Goal: Task Accomplishment & Management: Manage account settings

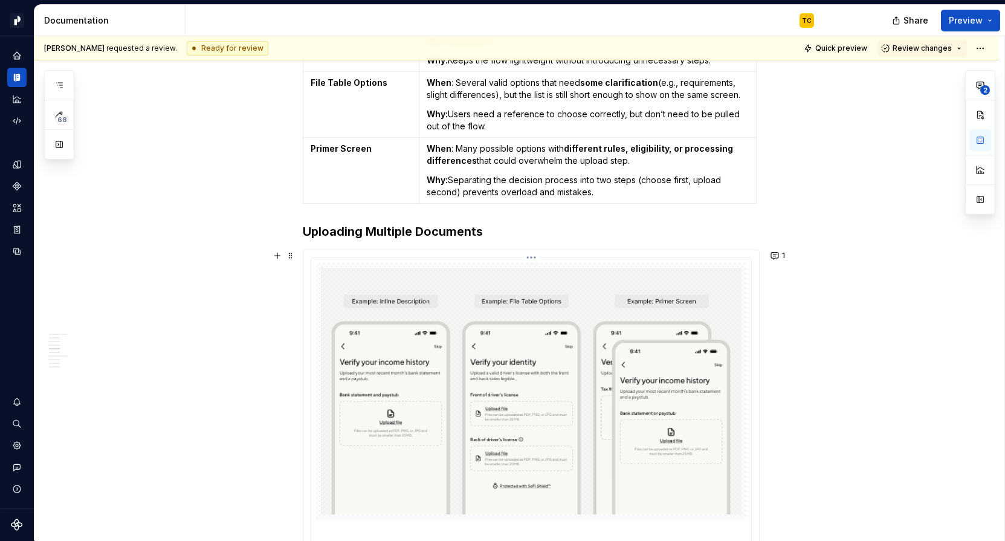
scroll to position [2223, 0]
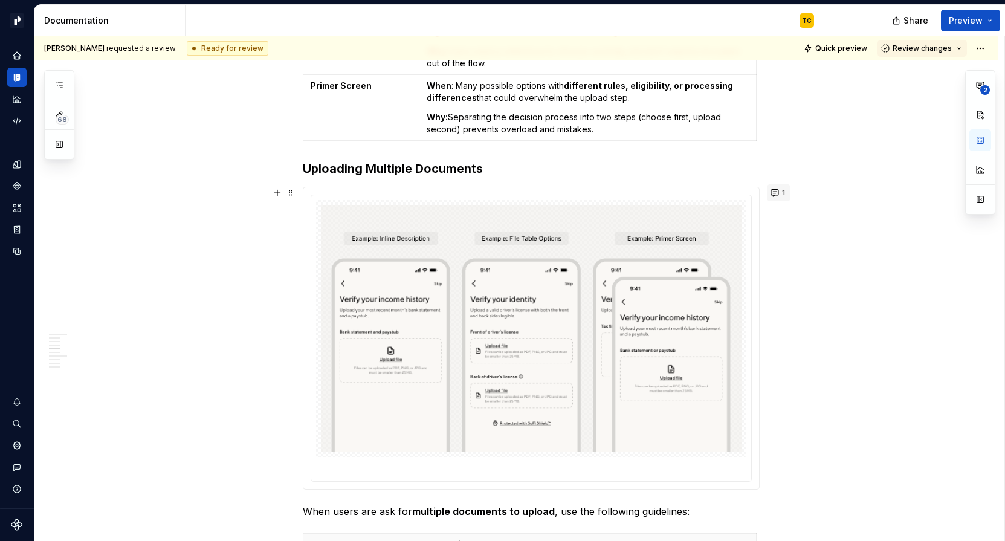
click at [778, 190] on button "1" at bounding box center [779, 192] width 24 height 17
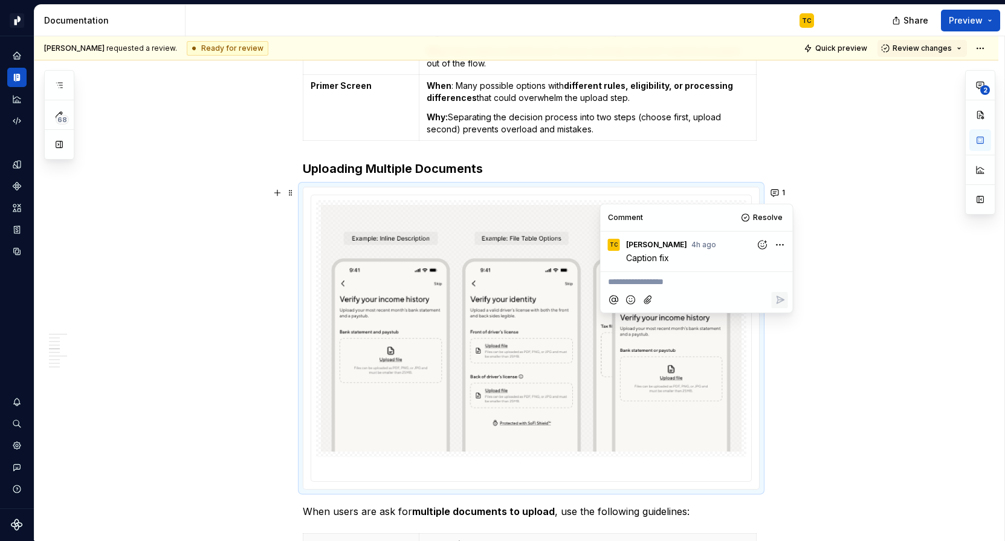
click at [840, 183] on div "**********" at bounding box center [519, 288] width 970 height 505
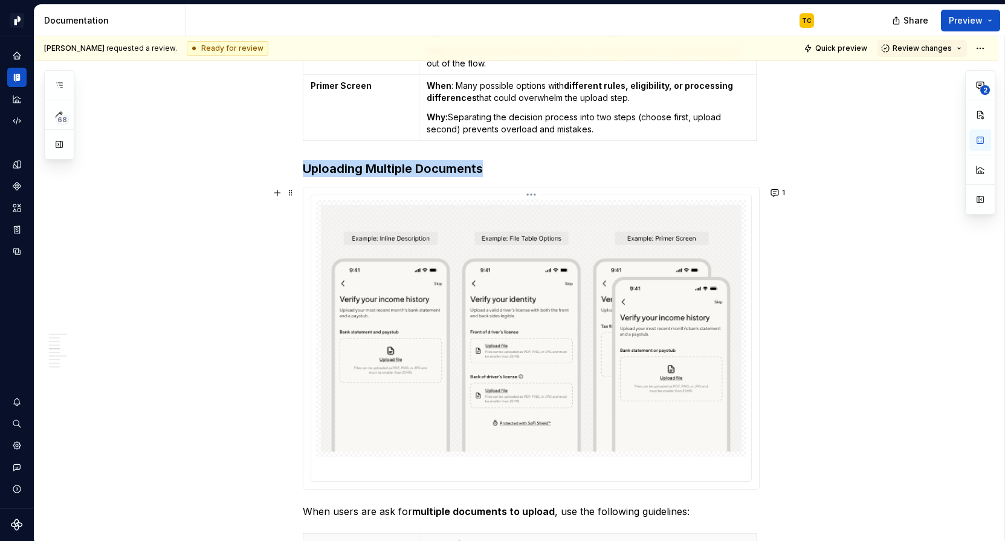
click at [667, 279] on img at bounding box center [531, 328] width 421 height 247
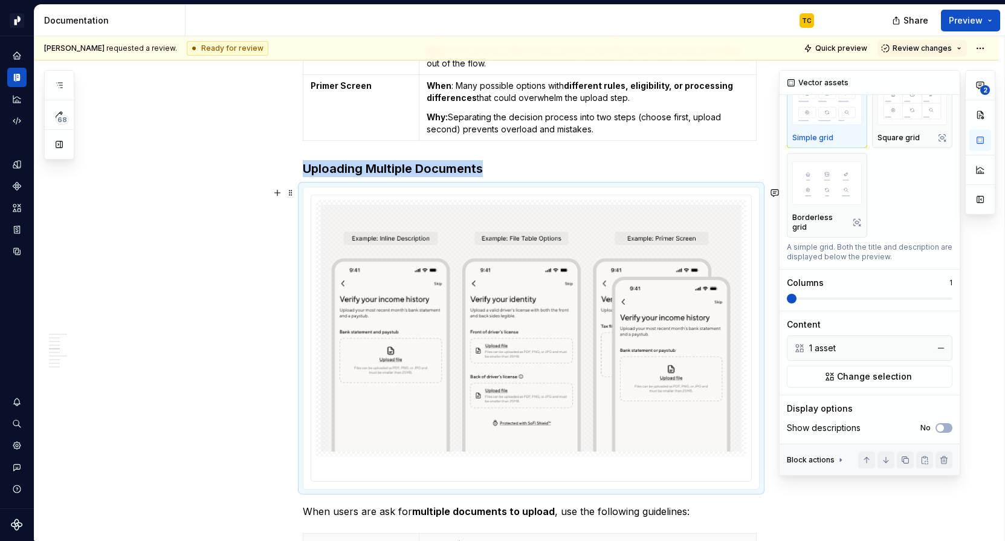
scroll to position [0, 0]
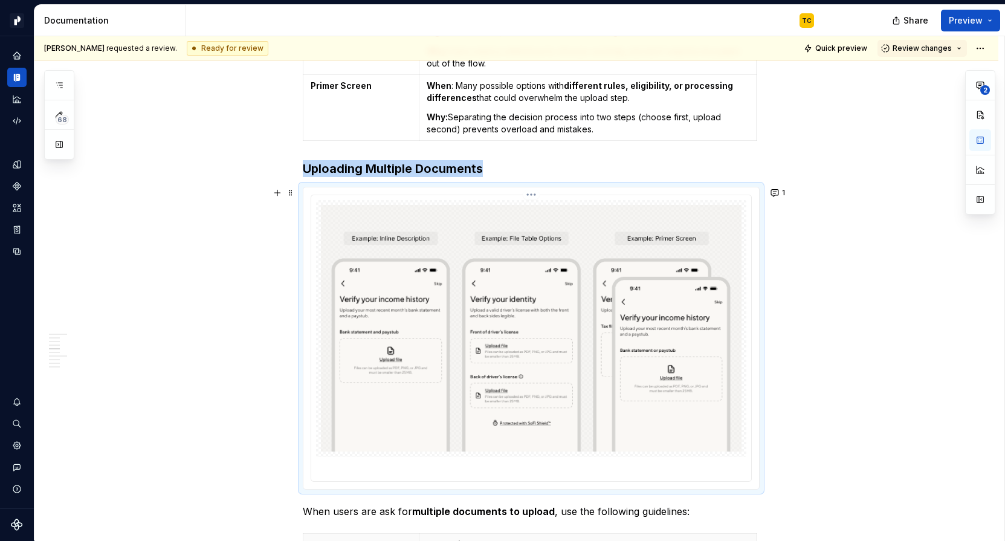
click at [682, 256] on img at bounding box center [531, 328] width 421 height 247
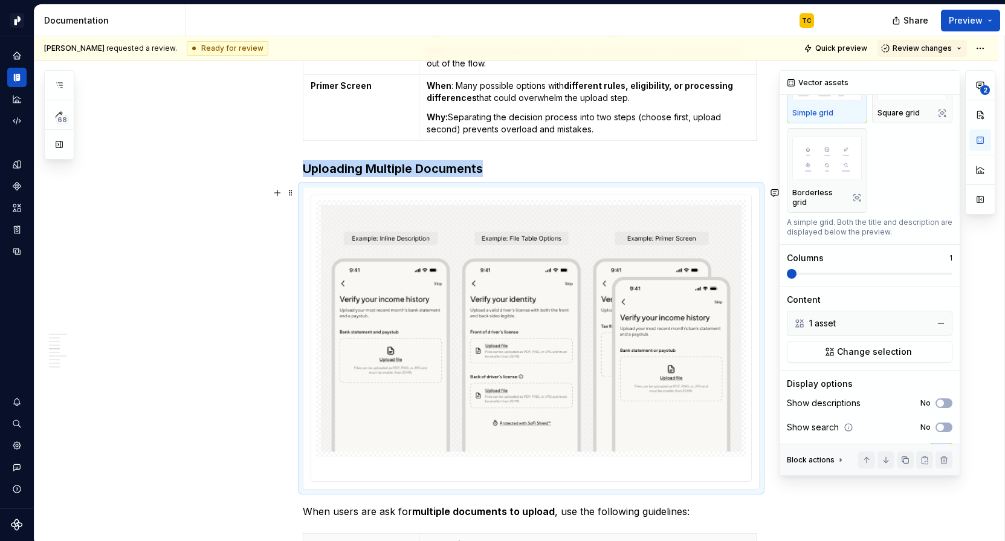
scroll to position [121, 0]
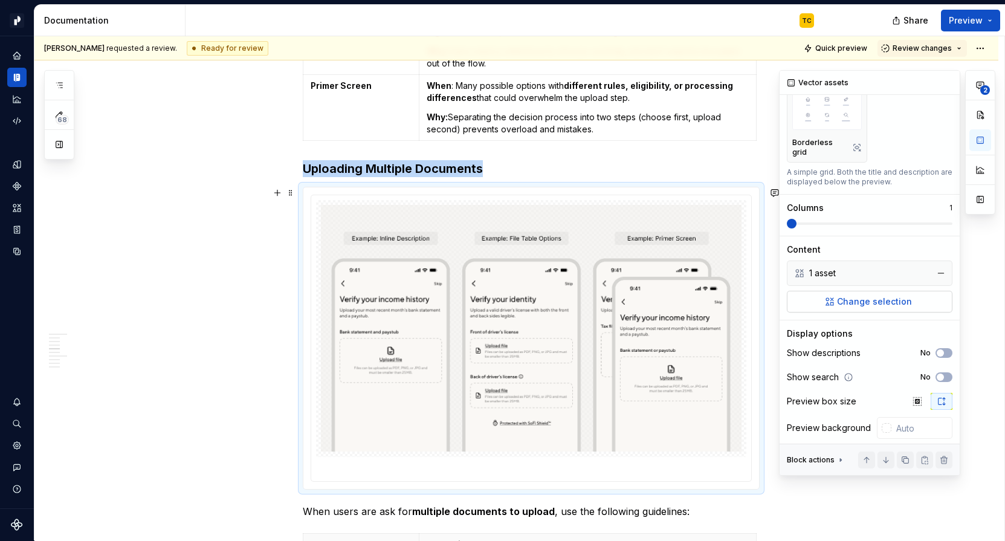
click at [842, 296] on span "Change selection" at bounding box center [874, 302] width 75 height 12
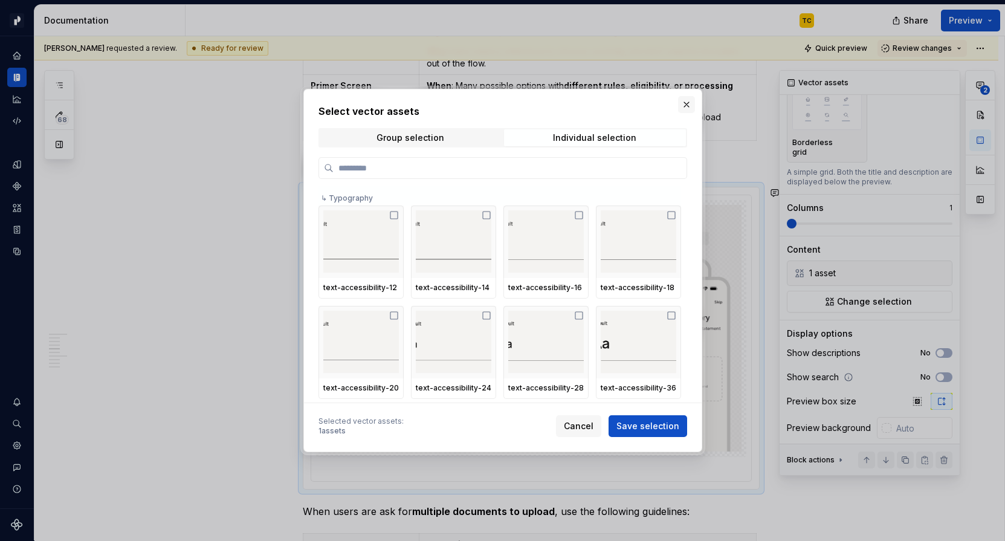
click at [685, 106] on button "button" at bounding box center [686, 104] width 17 height 17
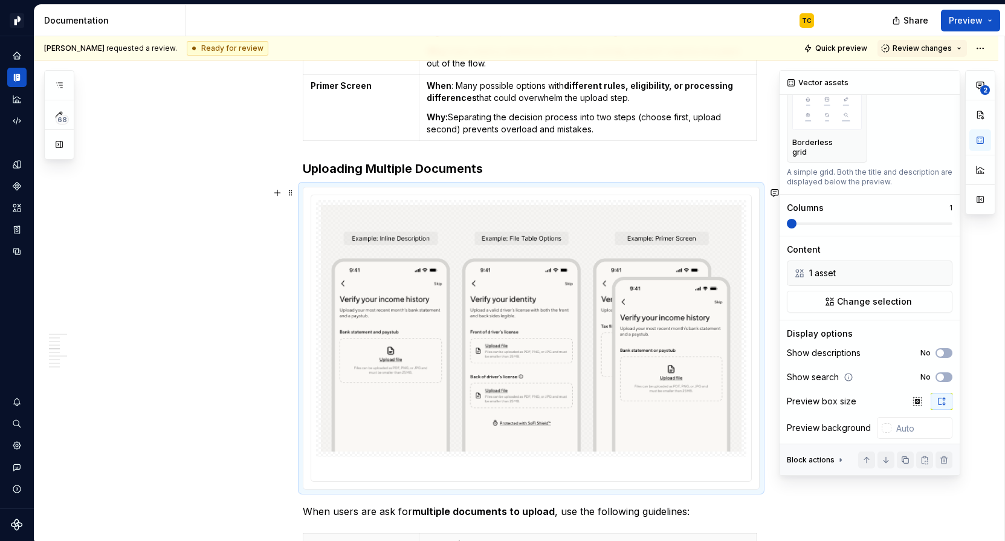
click at [639, 288] on img at bounding box center [531, 328] width 421 height 247
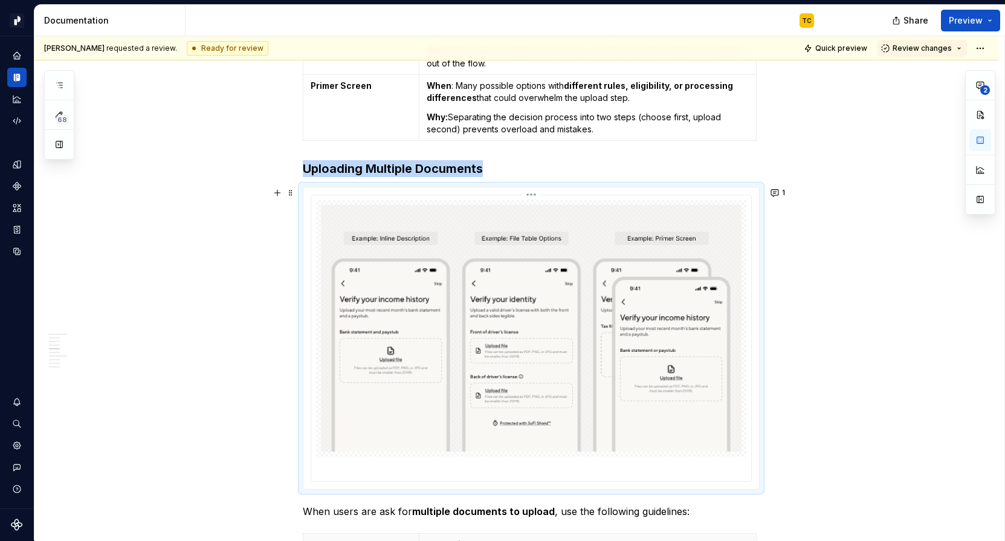
click at [534, 193] on html "Pacific TC Design system data Documentation TC Share Preview 68 Pages Add Acces…" at bounding box center [502, 270] width 1005 height 541
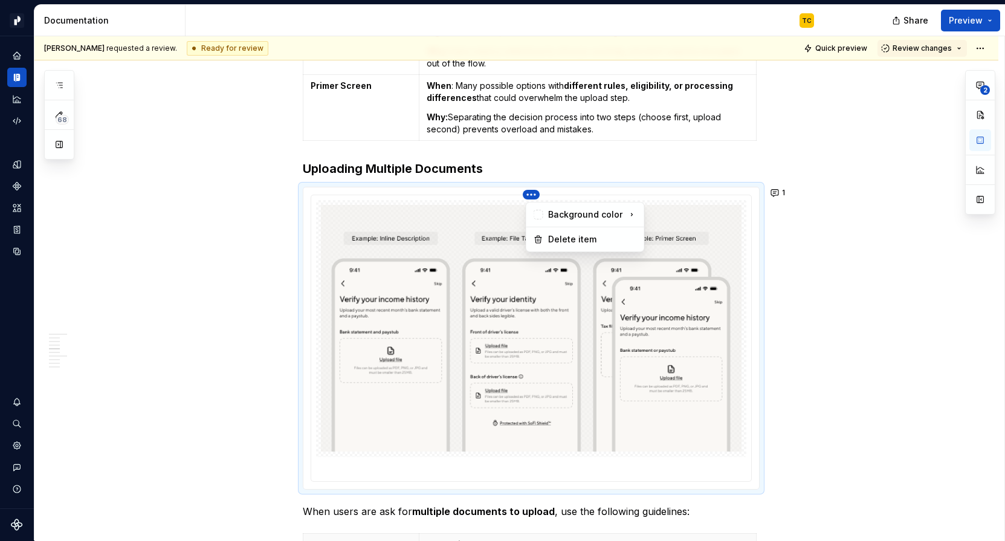
click at [849, 100] on div "2" at bounding box center [980, 142] width 30 height 144
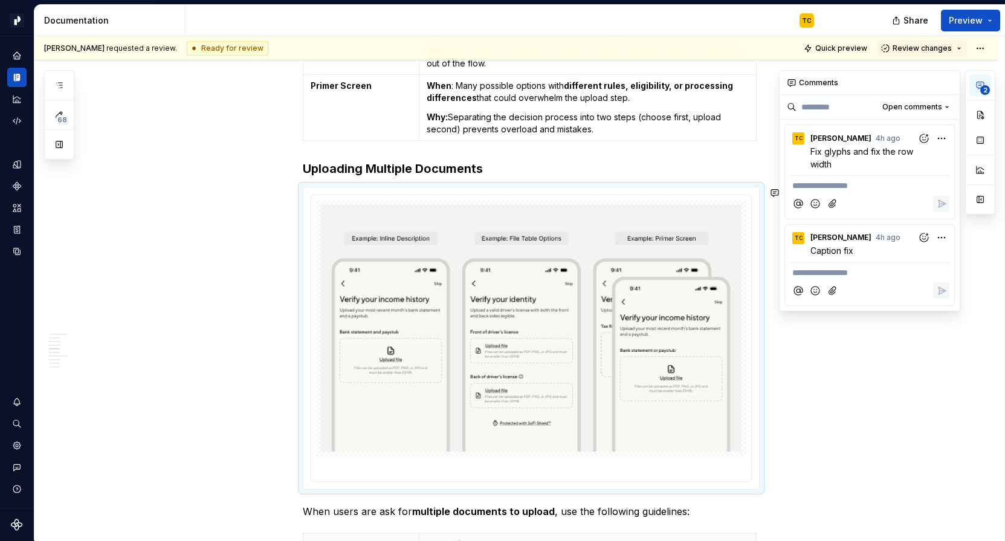
scroll to position [0, 0]
type textarea "*"
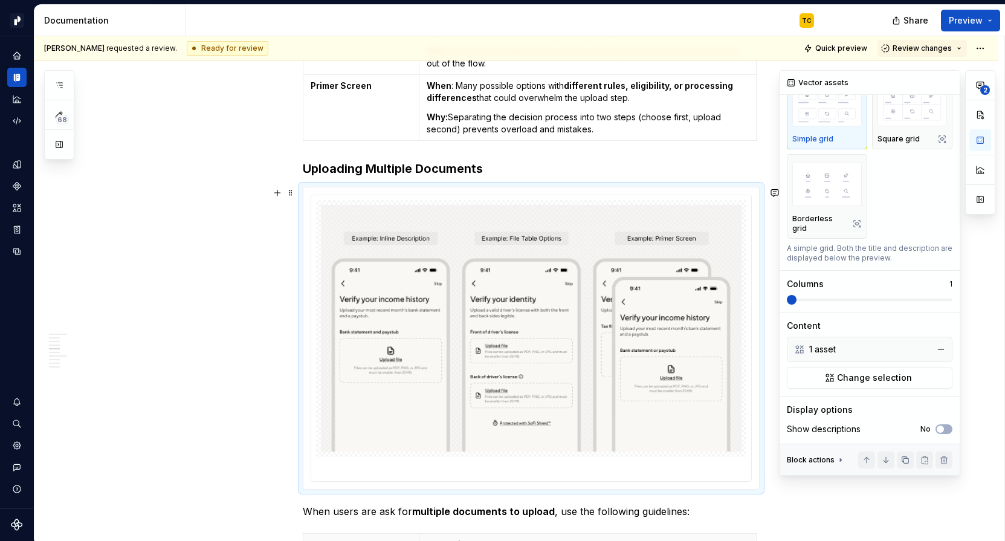
scroll to position [121, 0]
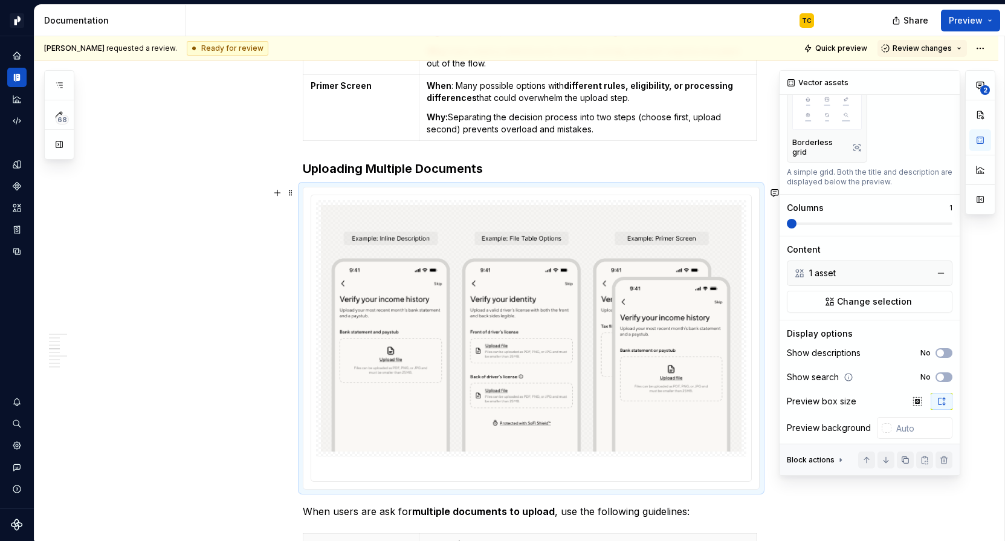
click at [800, 268] on icon at bounding box center [800, 273] width 10 height 10
click at [849, 296] on span "Change selection" at bounding box center [874, 302] width 75 height 12
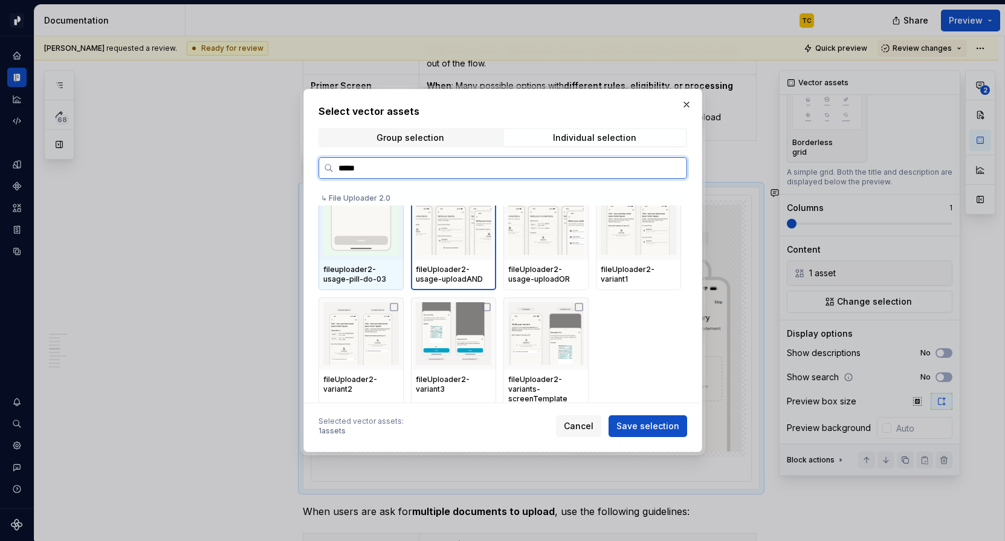
scroll to position [0, 0]
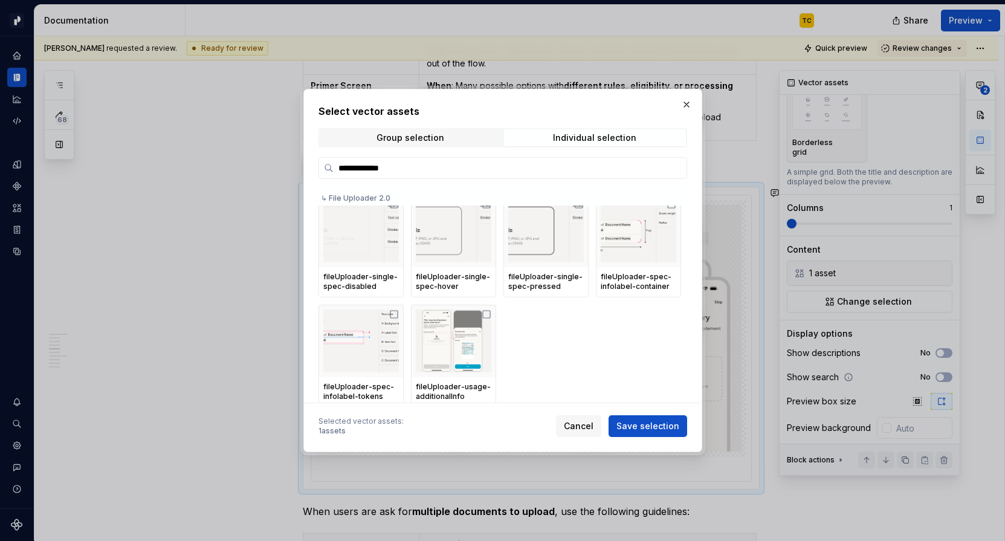
type input "**********"
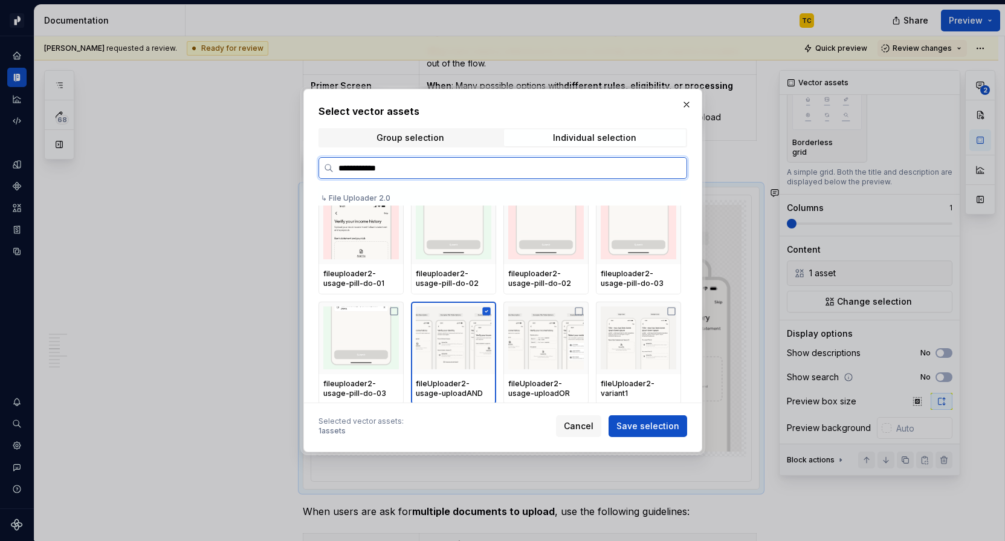
scroll to position [1865, 0]
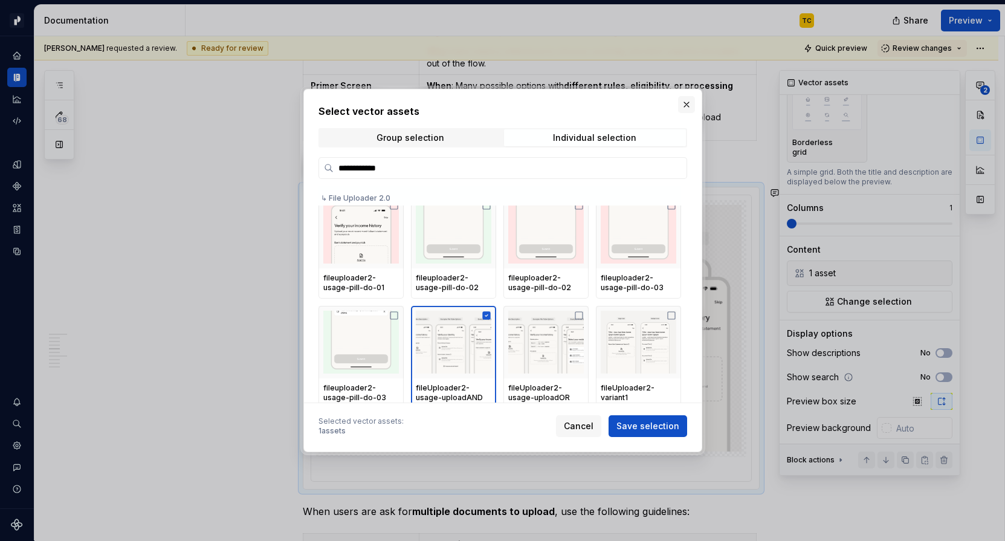
click at [685, 106] on button "button" at bounding box center [686, 104] width 17 height 17
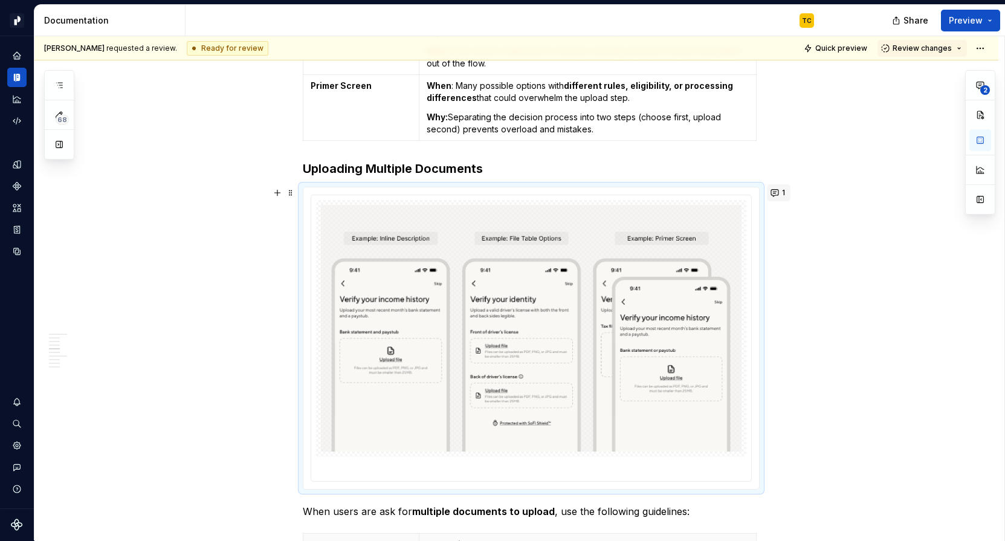
click at [784, 192] on span "1" at bounding box center [783, 193] width 3 height 10
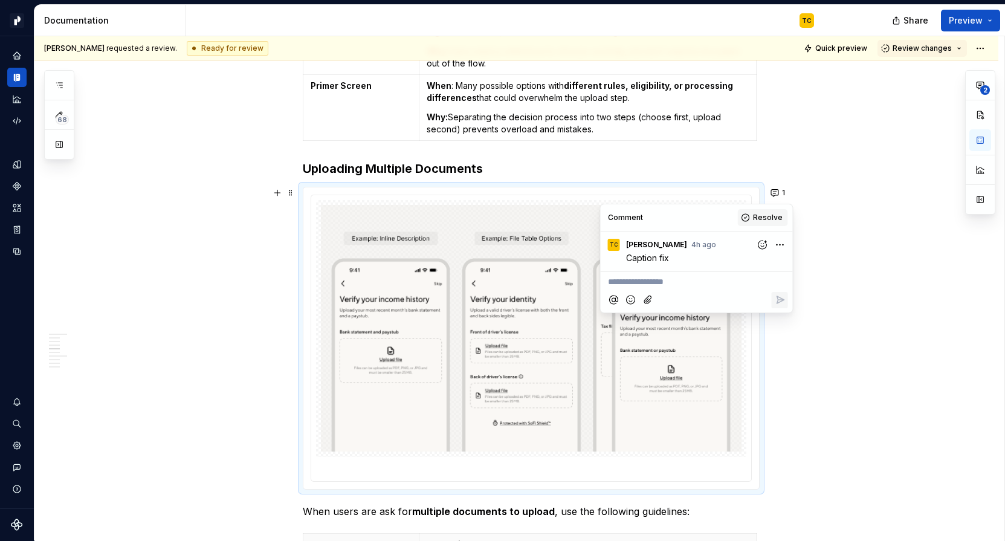
click at [775, 215] on span "Resolve" at bounding box center [768, 218] width 30 height 10
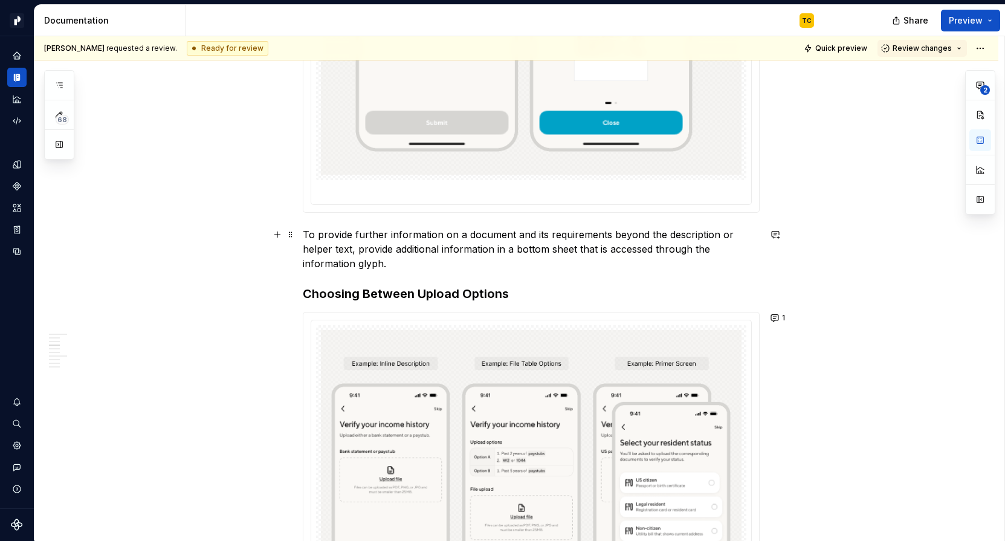
scroll to position [1458, 0]
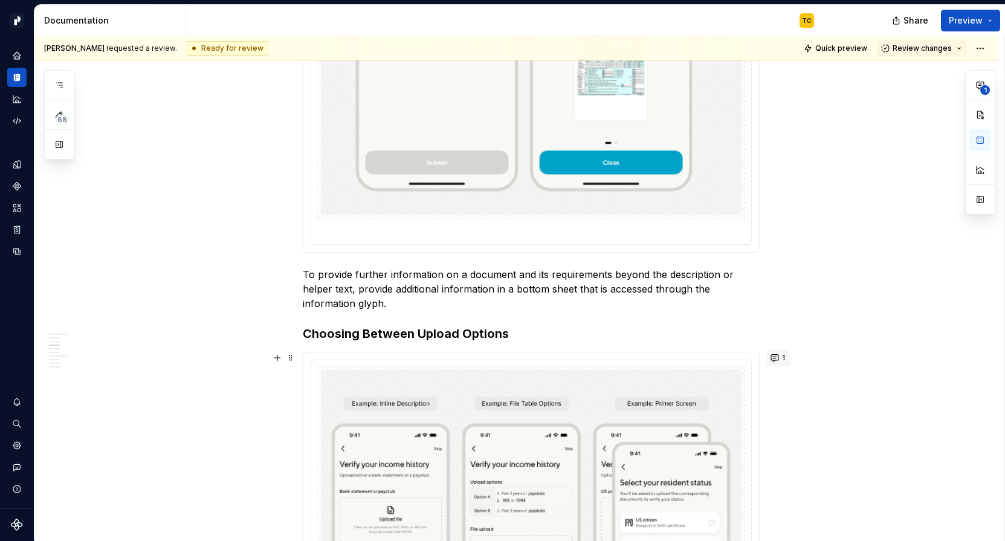
click at [774, 355] on button "1" at bounding box center [779, 357] width 24 height 17
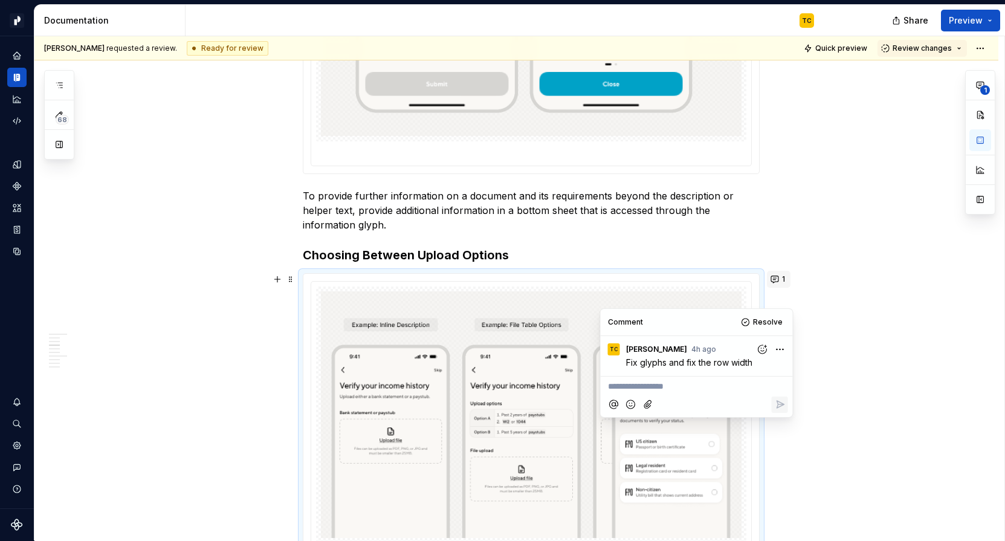
scroll to position [1570, 0]
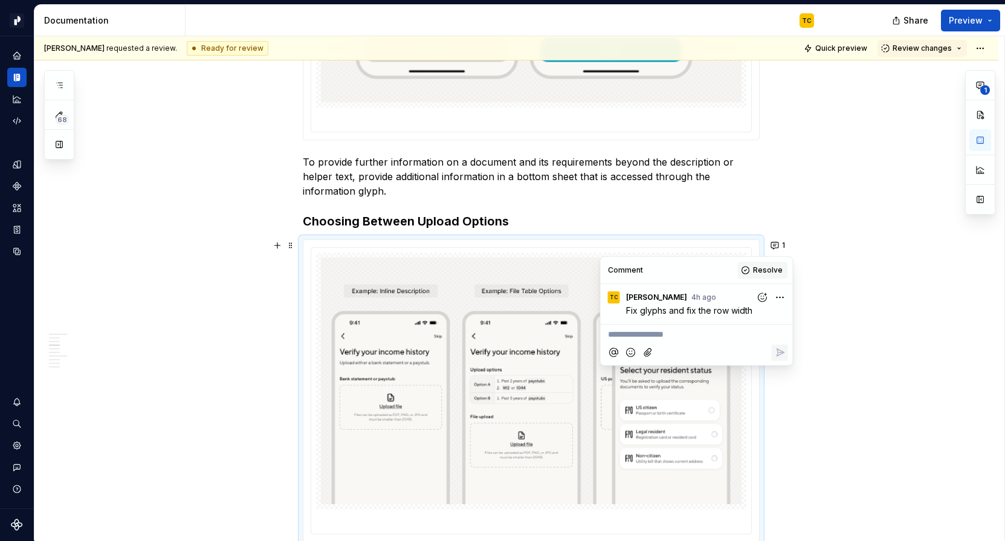
click at [756, 276] on button "Resolve" at bounding box center [763, 270] width 50 height 17
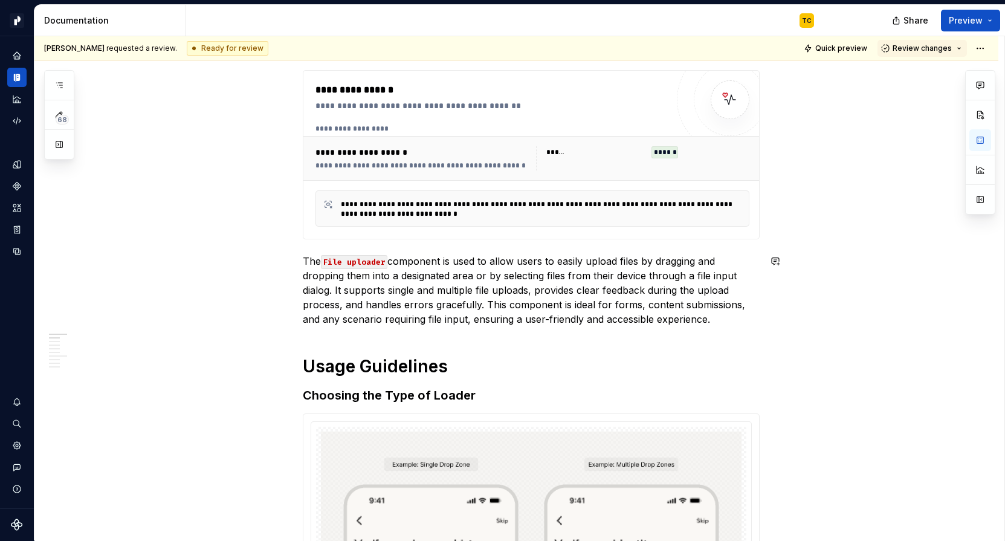
scroll to position [0, 0]
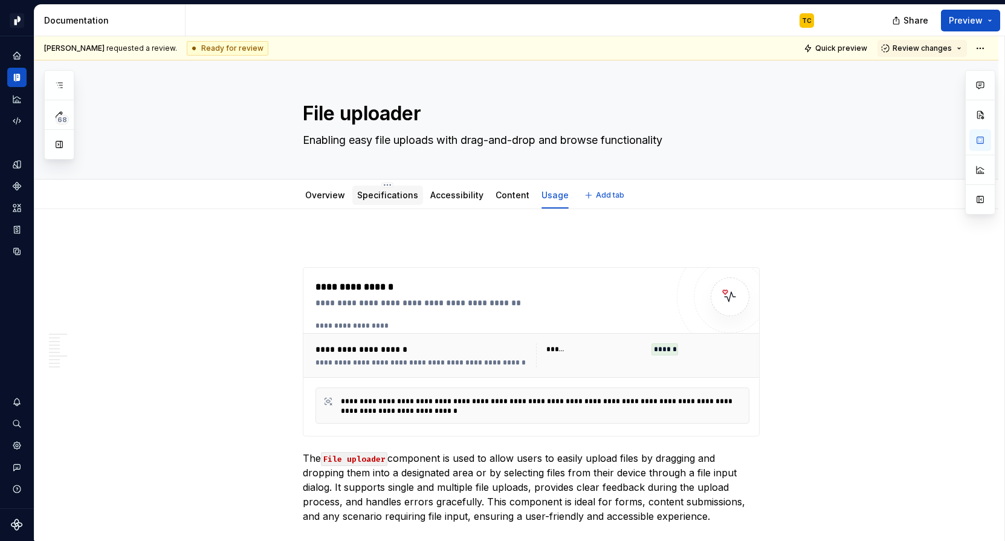
click at [399, 195] on link "Specifications" at bounding box center [387, 195] width 61 height 10
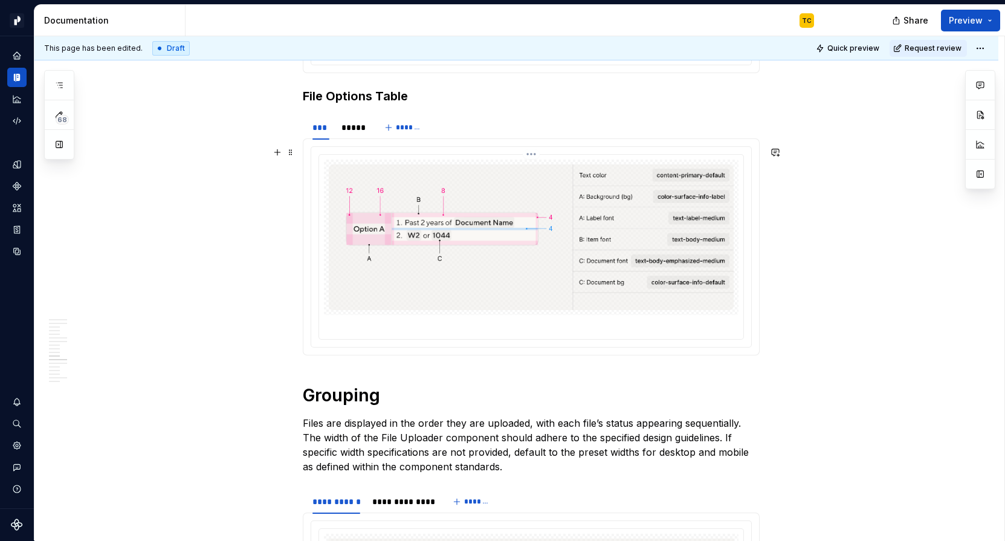
scroll to position [4673, 0]
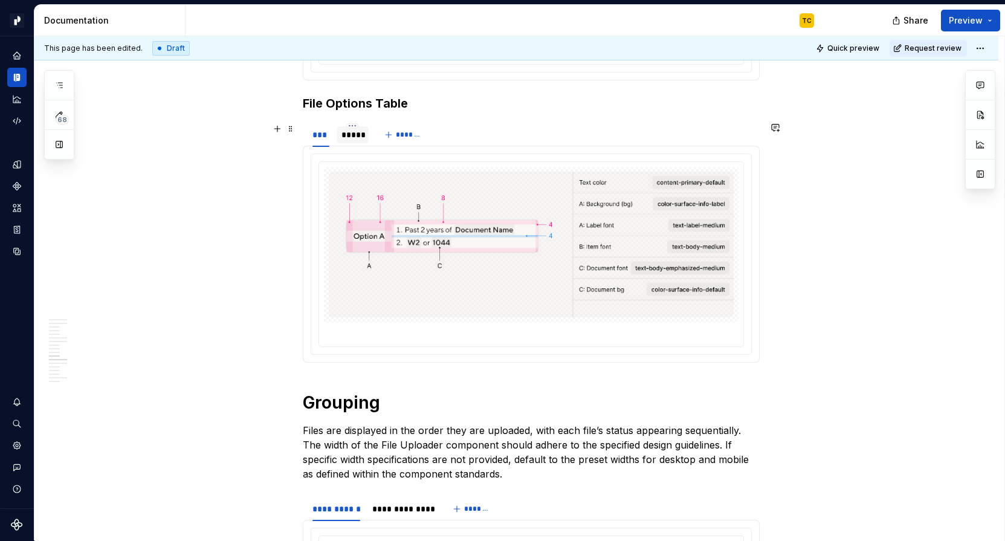
click at [363, 141] on div "*****" at bounding box center [352, 134] width 31 height 17
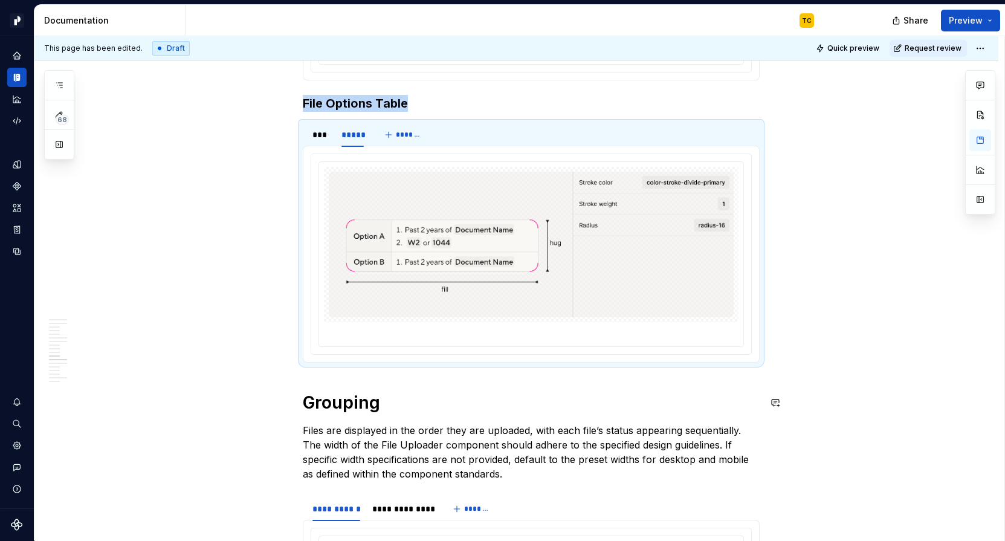
type textarea "*"
click at [322, 139] on div "***" at bounding box center [321, 135] width 18 height 12
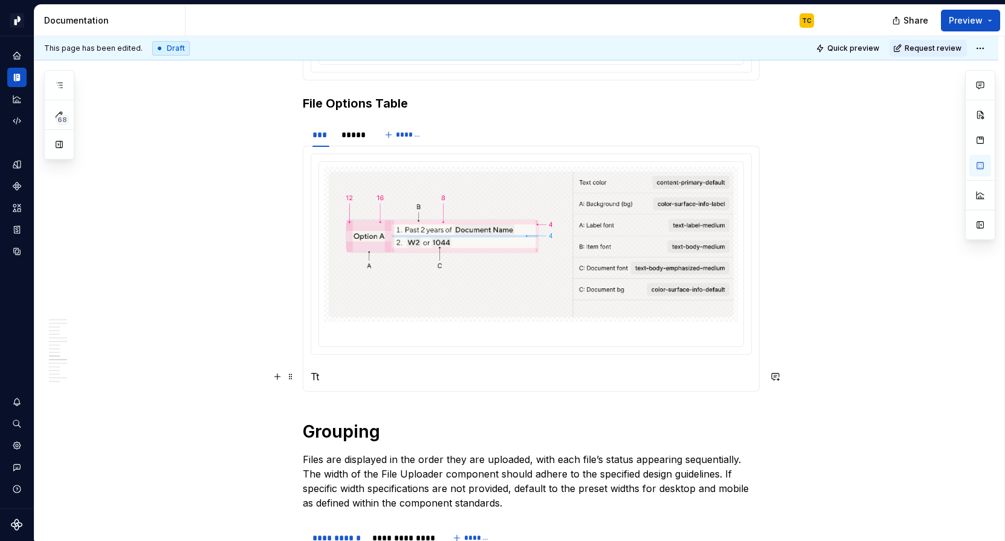
click at [325, 373] on p "Tt" at bounding box center [531, 376] width 441 height 15
click at [328, 373] on p "Tt" at bounding box center [531, 376] width 441 height 15
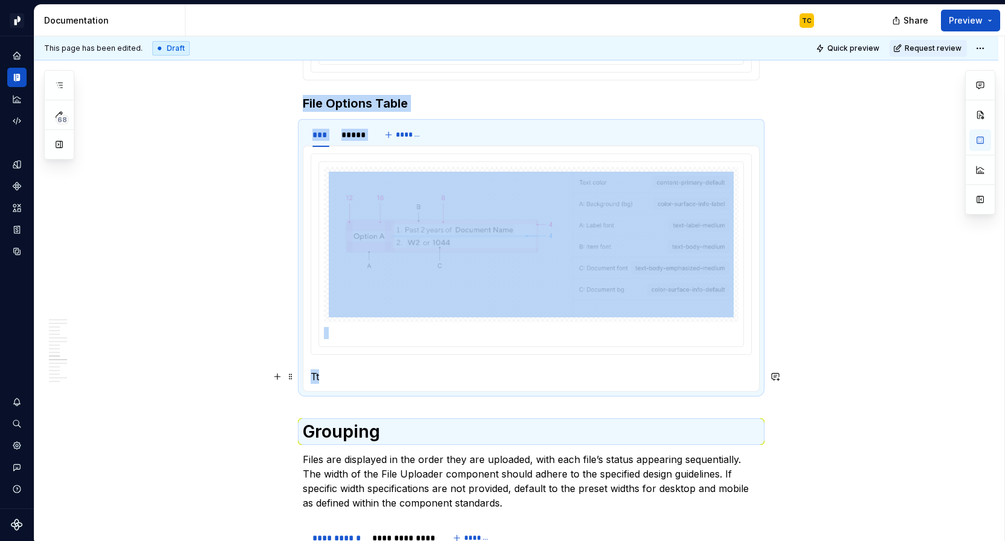
click at [328, 373] on p "Tt" at bounding box center [531, 376] width 441 height 15
click at [316, 373] on p "Tt" at bounding box center [531, 376] width 441 height 15
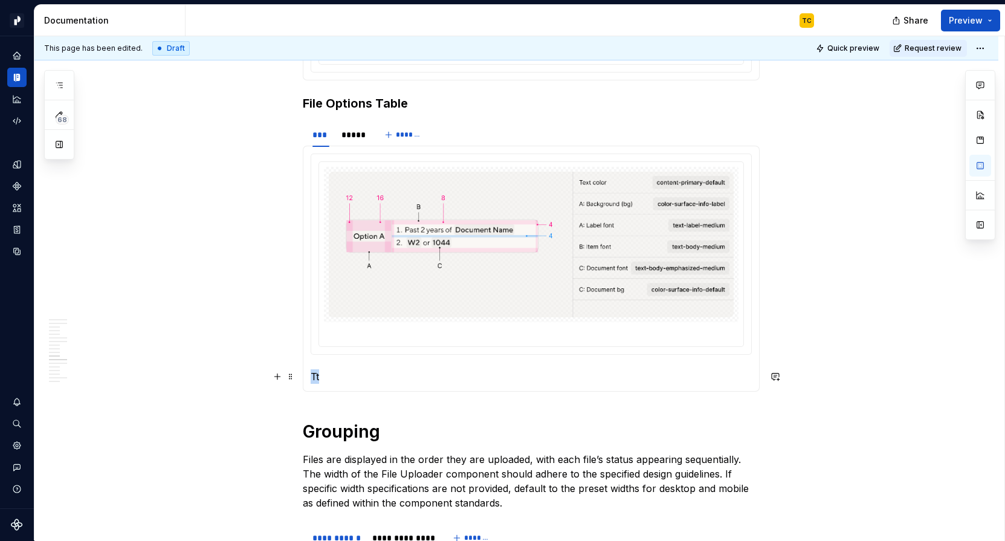
click at [316, 373] on p "Tt" at bounding box center [531, 376] width 441 height 15
drag, startPoint x: 361, startPoint y: 375, endPoint x: 403, endPoint y: 375, distance: 42.3
click at [404, 375] on p "Documents in the" at bounding box center [531, 376] width 441 height 15
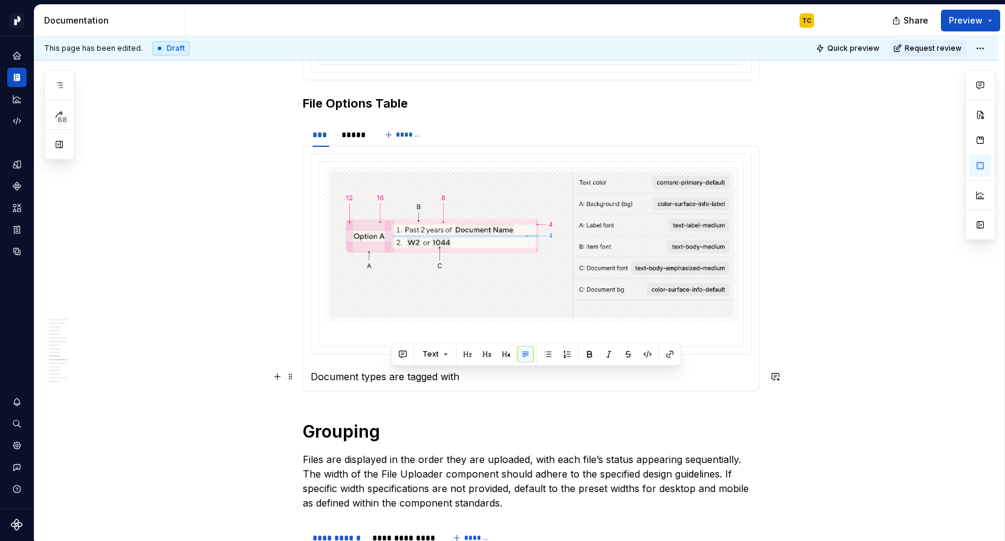
drag, startPoint x: 392, startPoint y: 377, endPoint x: 490, endPoint y: 380, distance: 98.0
click at [490, 380] on p "Document types are tagged with" at bounding box center [531, 376] width 441 height 15
click at [316, 375] on p "Document types have a special visual treatment that differs from regular descri…" at bounding box center [531, 376] width 441 height 15
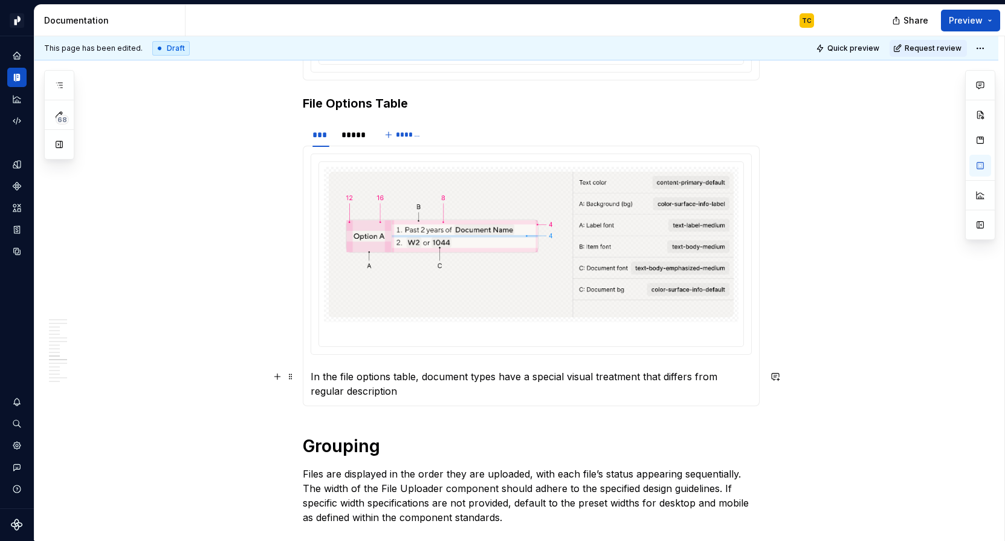
click at [433, 390] on p "In the file options table, document types have a special visual treatment that …" at bounding box center [531, 383] width 441 height 29
click at [444, 375] on p "In the file options table, document types have a special visual treatment that …" at bounding box center [531, 383] width 441 height 29
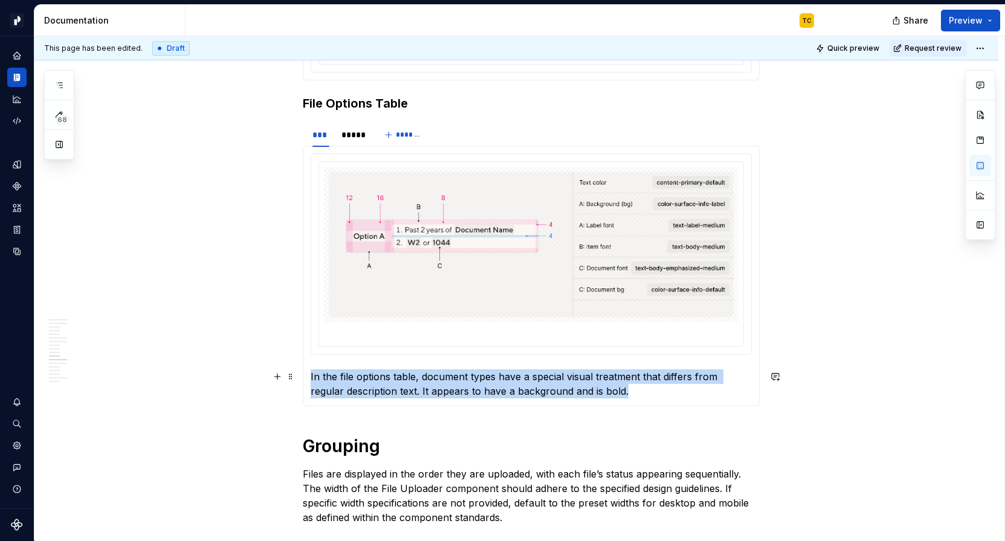
click at [444, 375] on p "In the file options table, document types have a special visual treatment that …" at bounding box center [531, 383] width 441 height 29
copy p "In the file options table, document types have a special visual treatment that …"
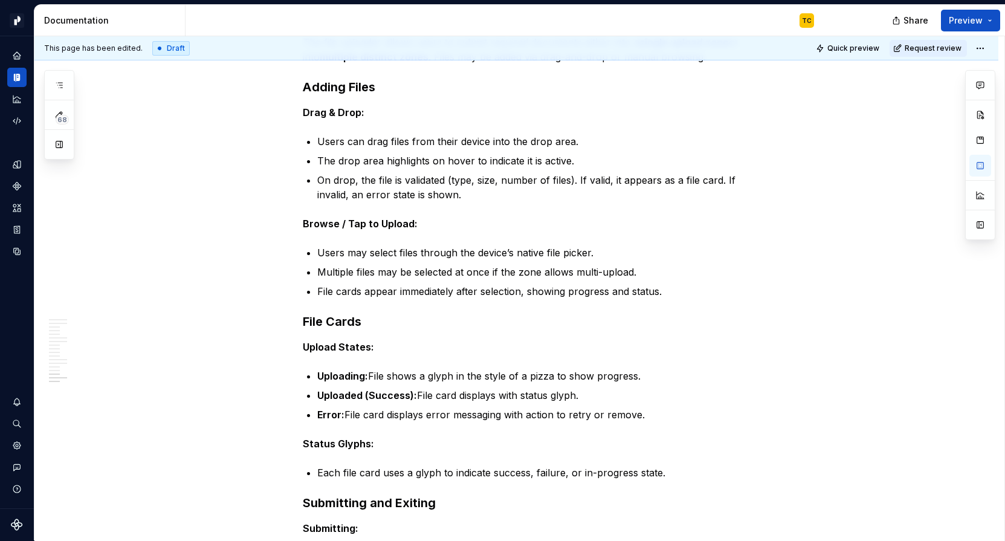
scroll to position [6112, 0]
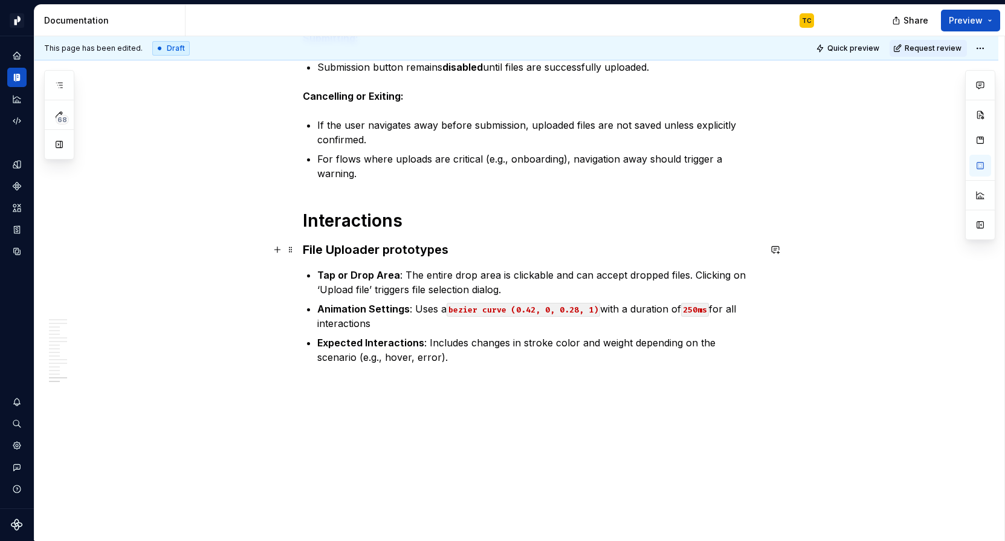
click at [416, 250] on h3 "File Uploader prototypes" at bounding box center [531, 249] width 457 height 17
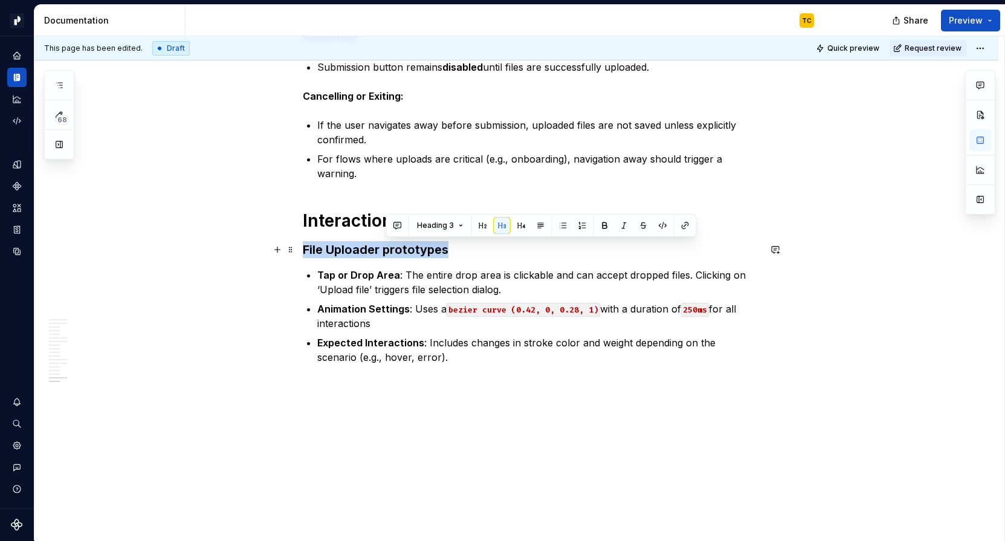
click at [416, 250] on h3 "File Uploader prototypes" at bounding box center [531, 249] width 457 height 17
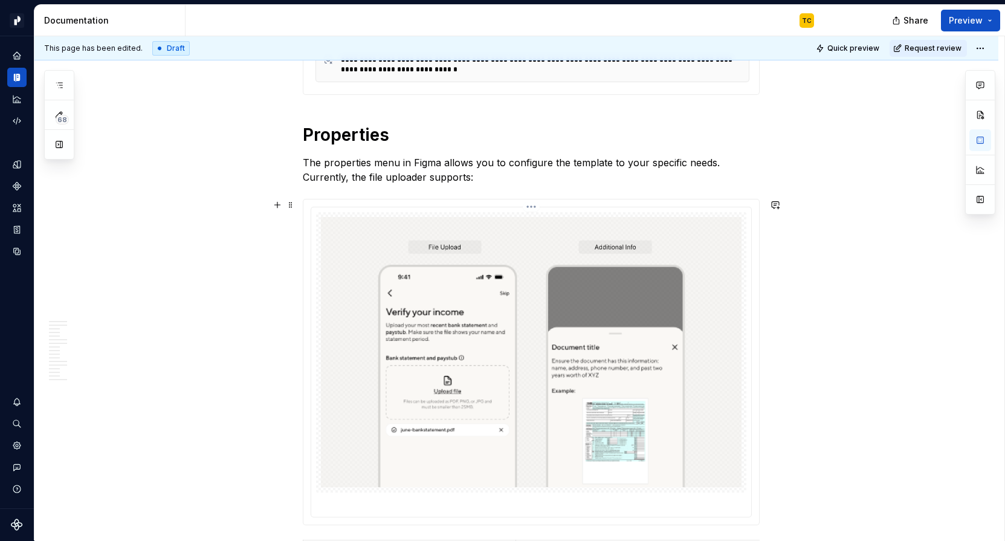
scroll to position [0, 0]
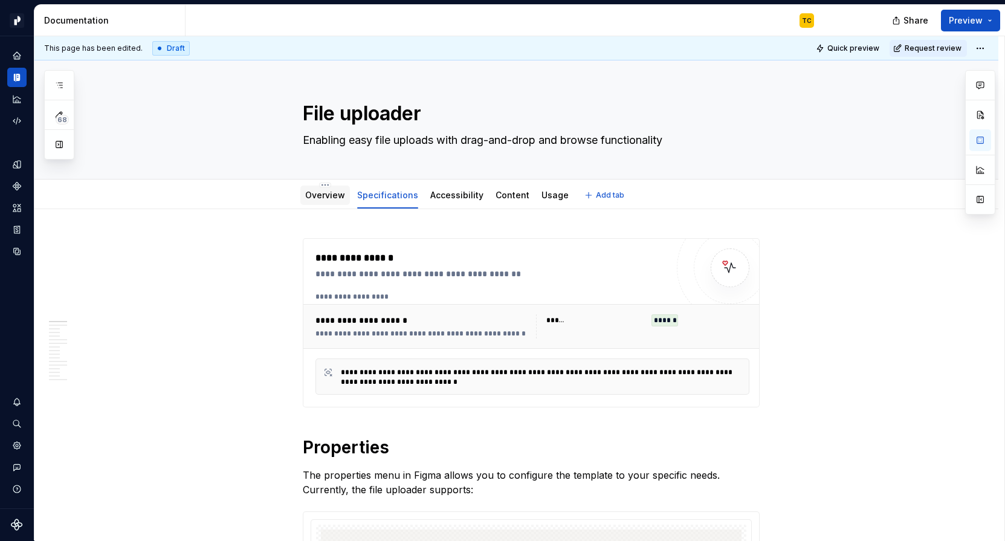
click at [327, 192] on link "Overview" at bounding box center [325, 195] width 40 height 10
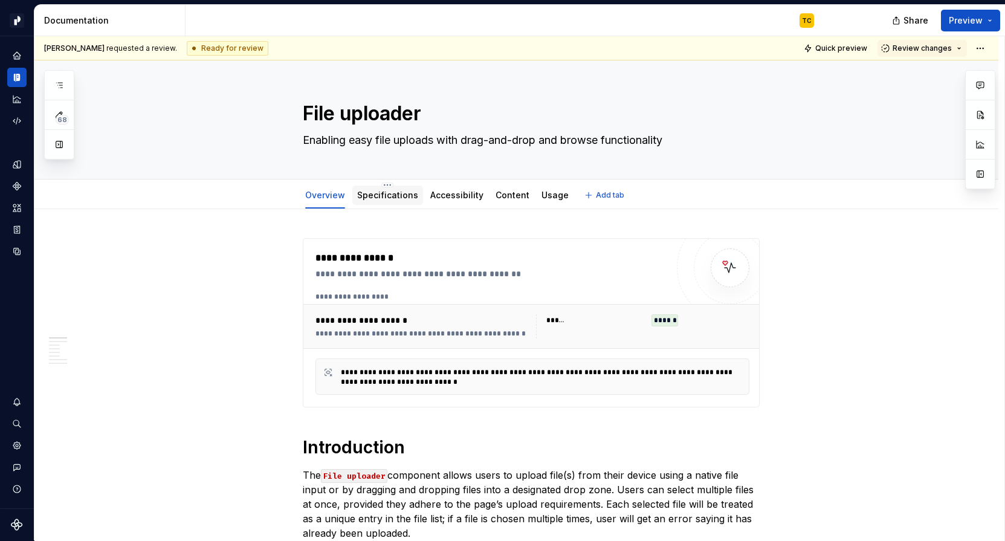
click at [390, 200] on div "Specifications" at bounding box center [387, 195] width 61 height 12
click at [400, 192] on link "Specifications" at bounding box center [387, 195] width 61 height 10
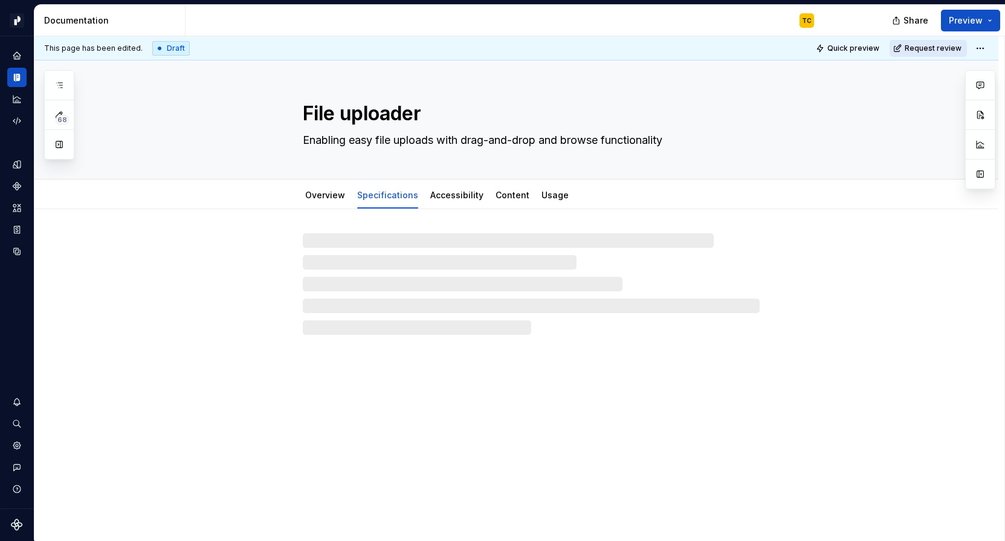
click at [849, 44] on span "Request review" at bounding box center [933, 49] width 57 height 10
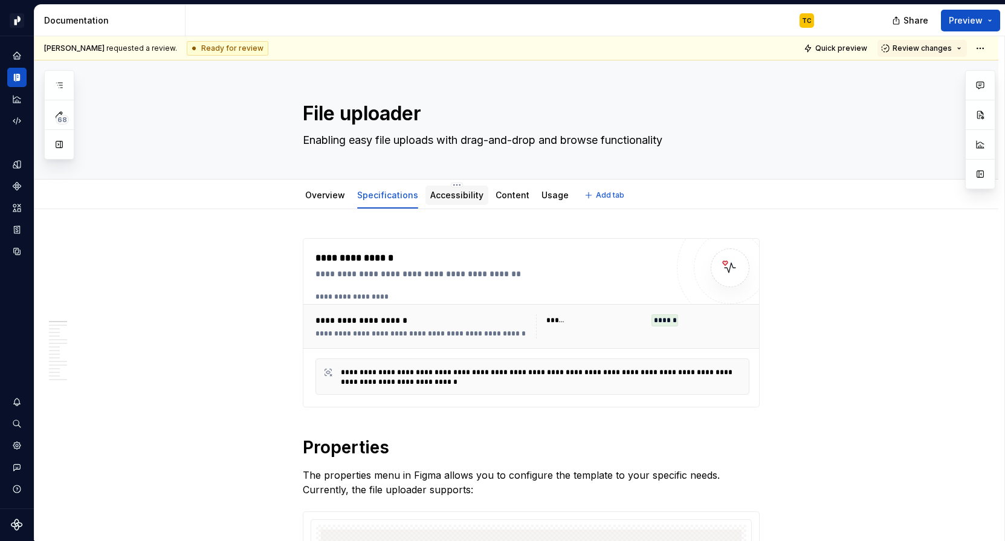
click at [460, 198] on link "Accessibility" at bounding box center [456, 195] width 53 height 10
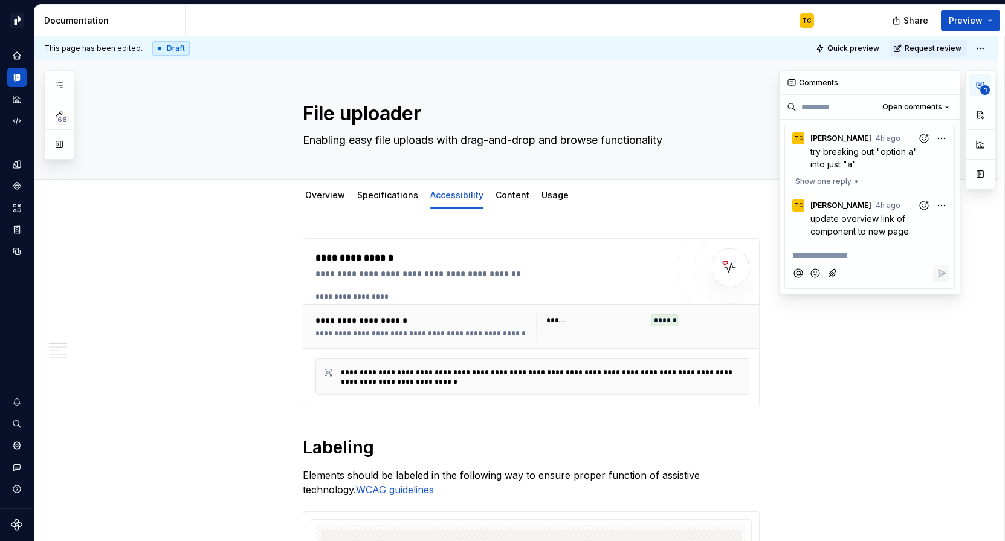
click at [849, 83] on icon "button" at bounding box center [980, 85] width 10 height 10
click at [849, 149] on icon "button" at bounding box center [941, 152] width 11 height 11
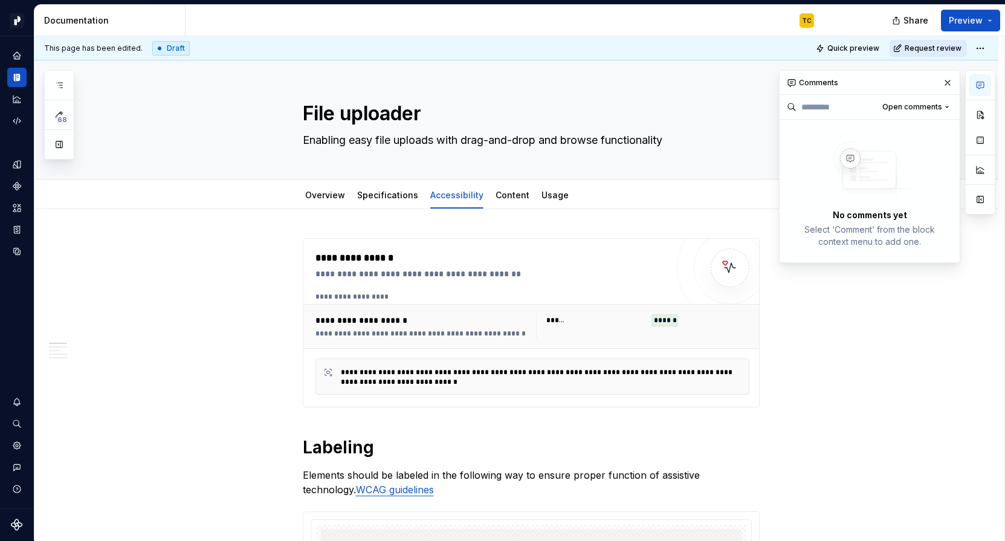
click at [849, 51] on button "Request review" at bounding box center [928, 48] width 77 height 17
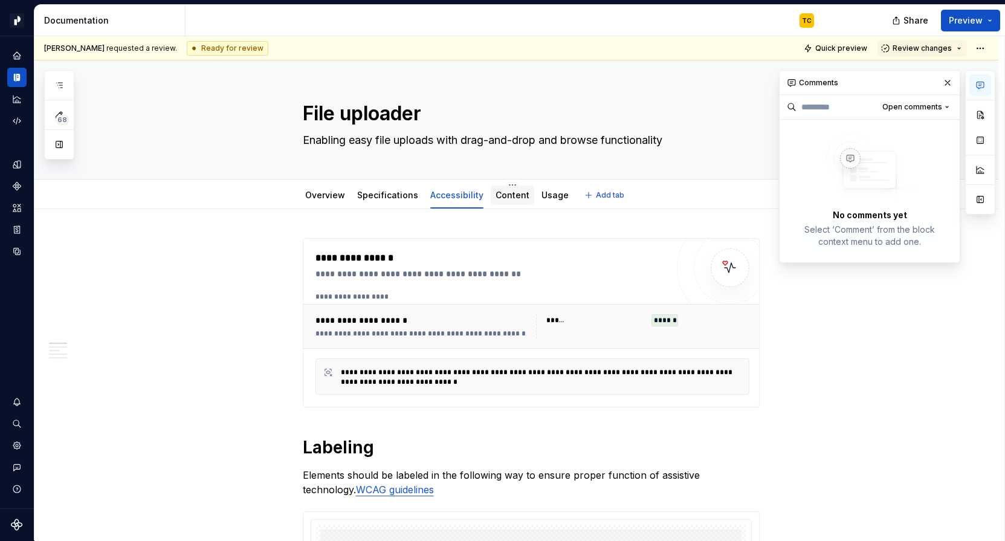
click at [499, 201] on div "Content" at bounding box center [513, 195] width 34 height 12
click at [543, 196] on link "Usage" at bounding box center [555, 195] width 27 height 10
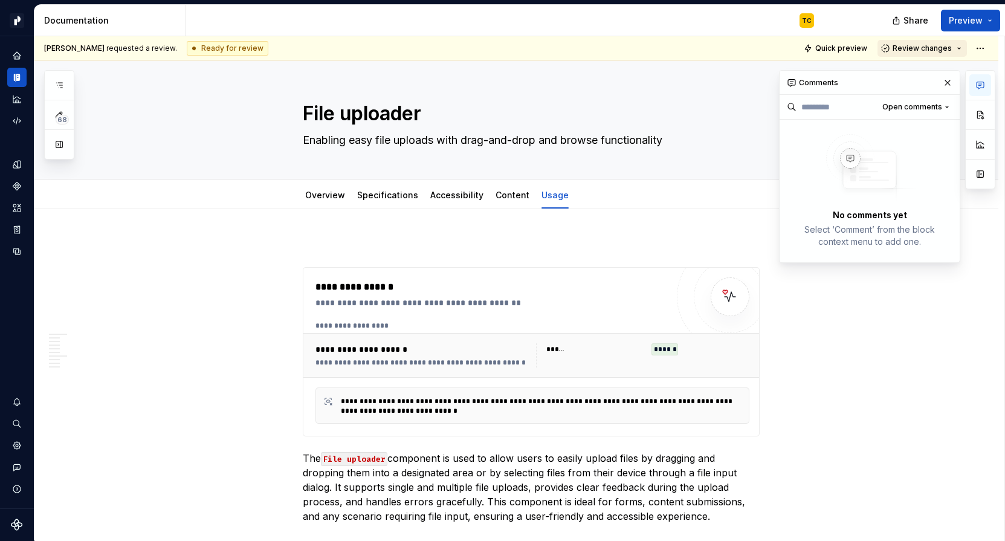
click at [849, 45] on span "Review changes" at bounding box center [922, 49] width 59 height 10
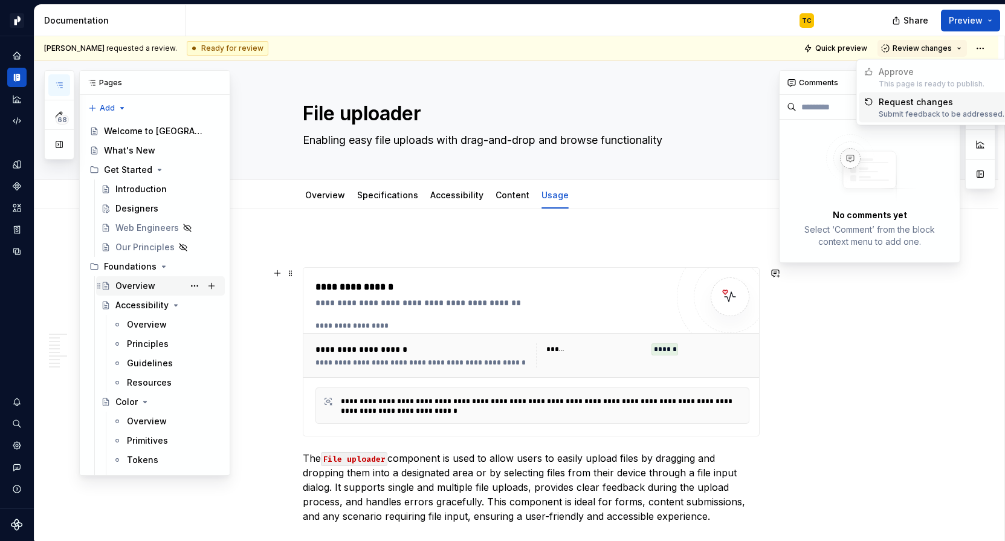
click at [129, 280] on div "Overview" at bounding box center [135, 286] width 40 height 12
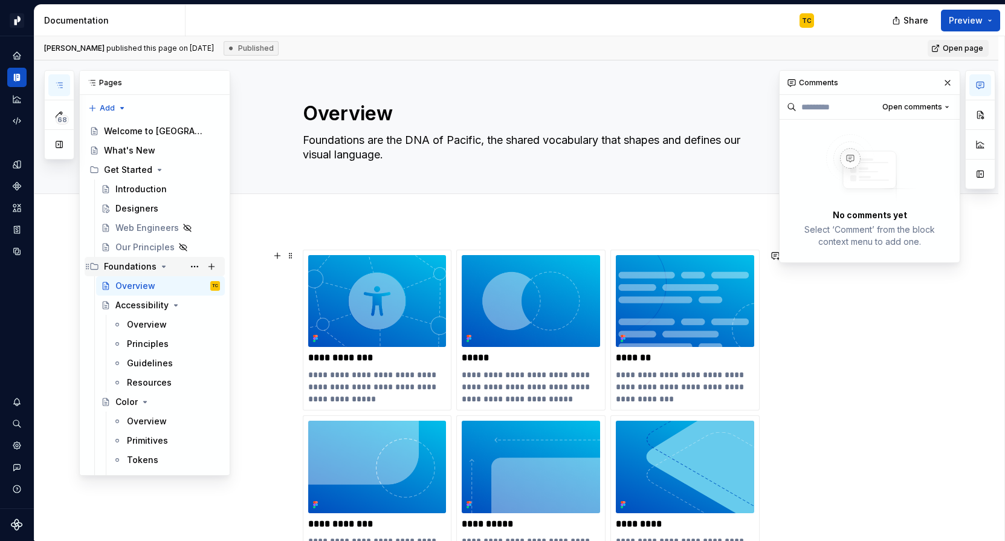
click at [159, 263] on icon "Page tree" at bounding box center [164, 267] width 10 height 10
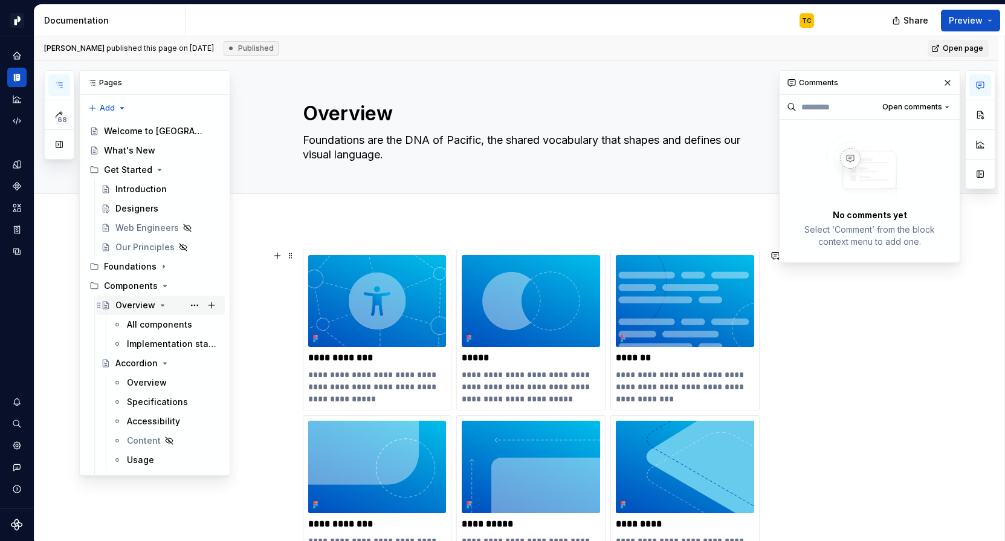
click at [126, 301] on div "Overview" at bounding box center [135, 305] width 40 height 12
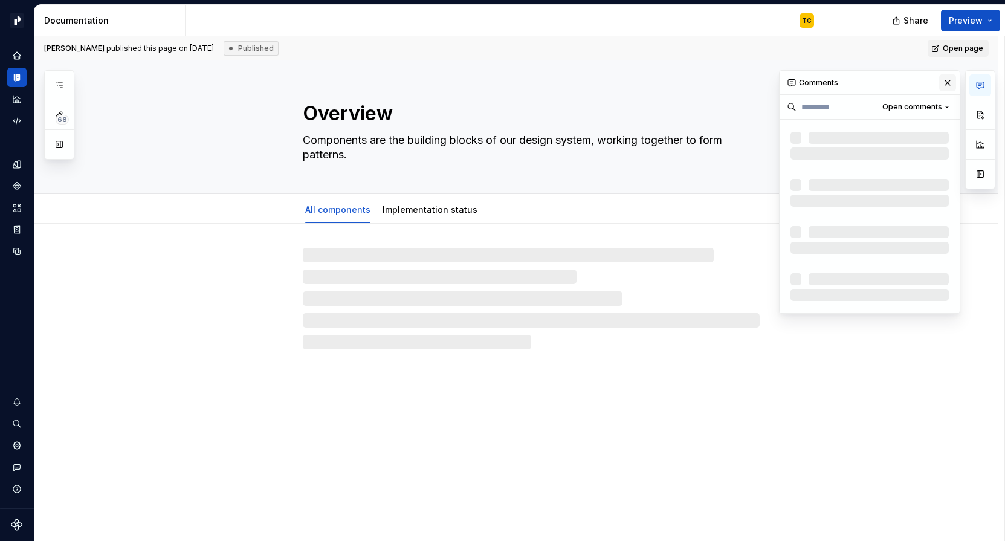
click at [849, 80] on button "button" at bounding box center [947, 82] width 17 height 17
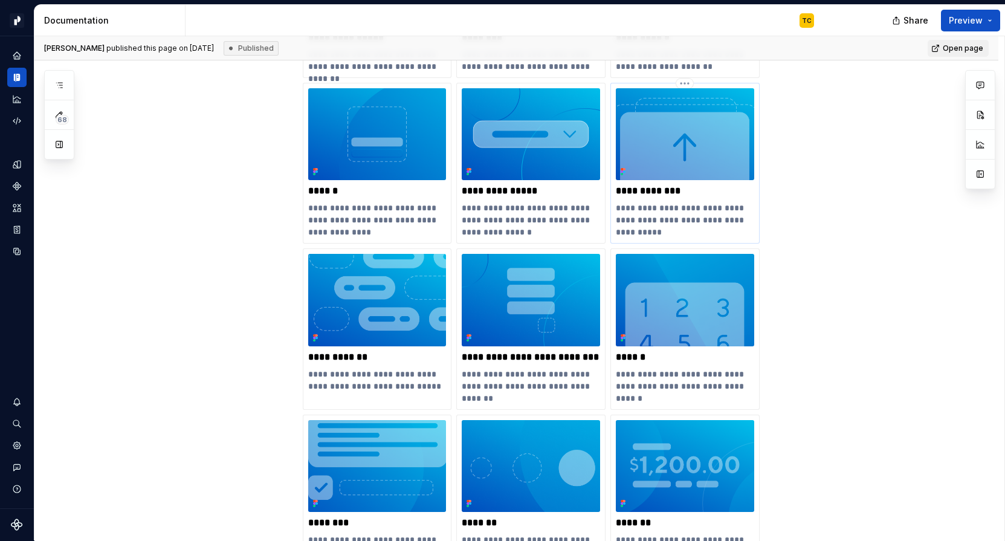
scroll to position [828, 0]
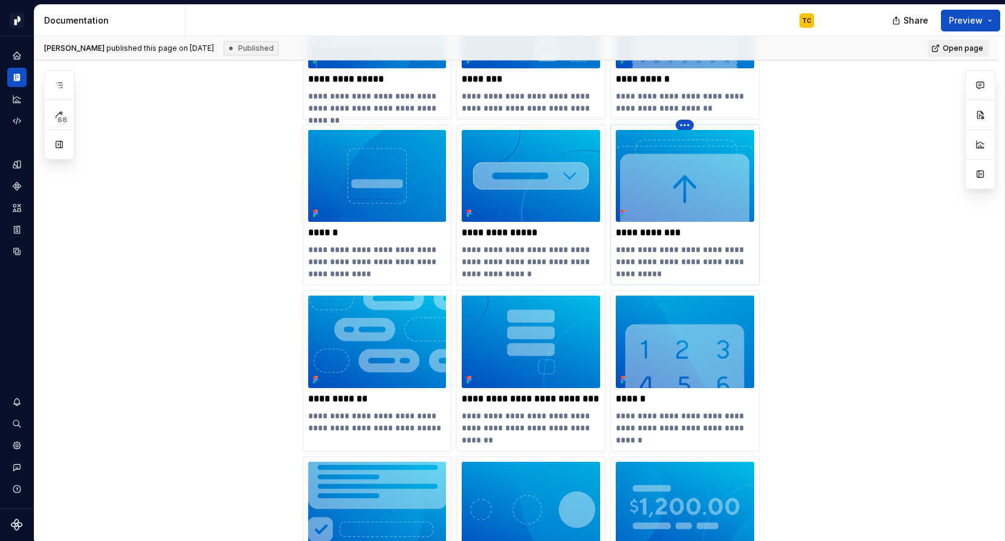
click at [685, 125] on html "Pacific TC Design system data Documentation TC Share Preview 68 Pages Add Acces…" at bounding box center [502, 270] width 1005 height 541
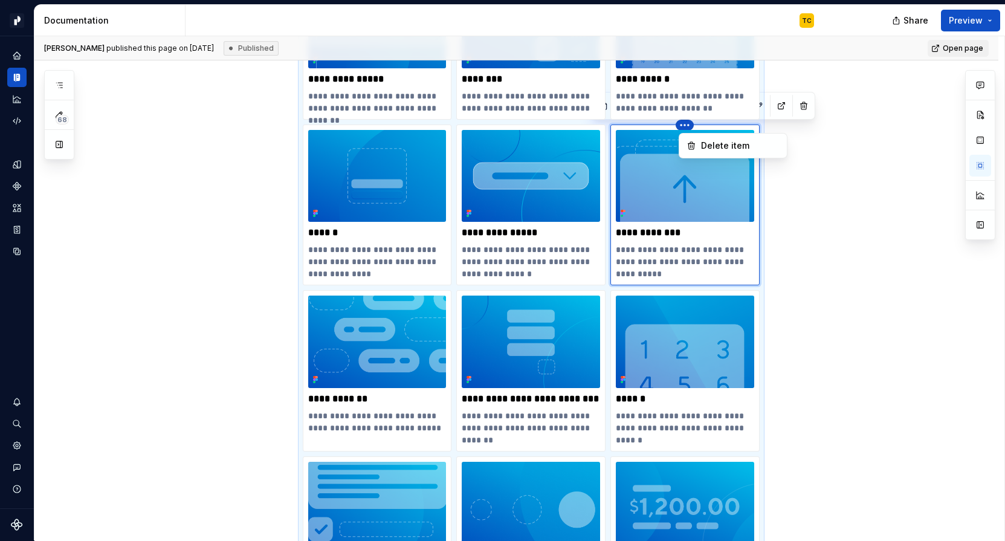
click at [849, 162] on div at bounding box center [980, 155] width 30 height 170
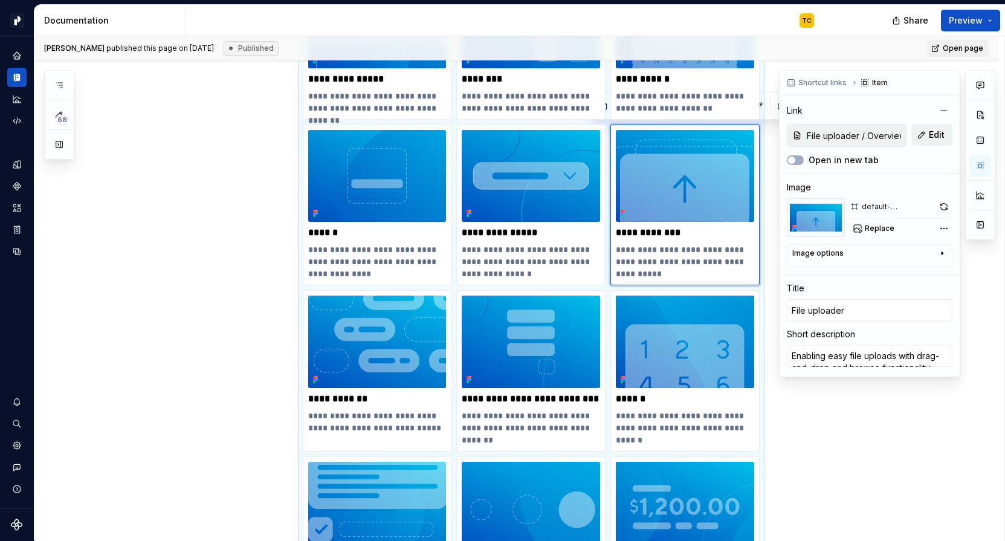
click at [849, 137] on button "Edit" at bounding box center [931, 135] width 41 height 22
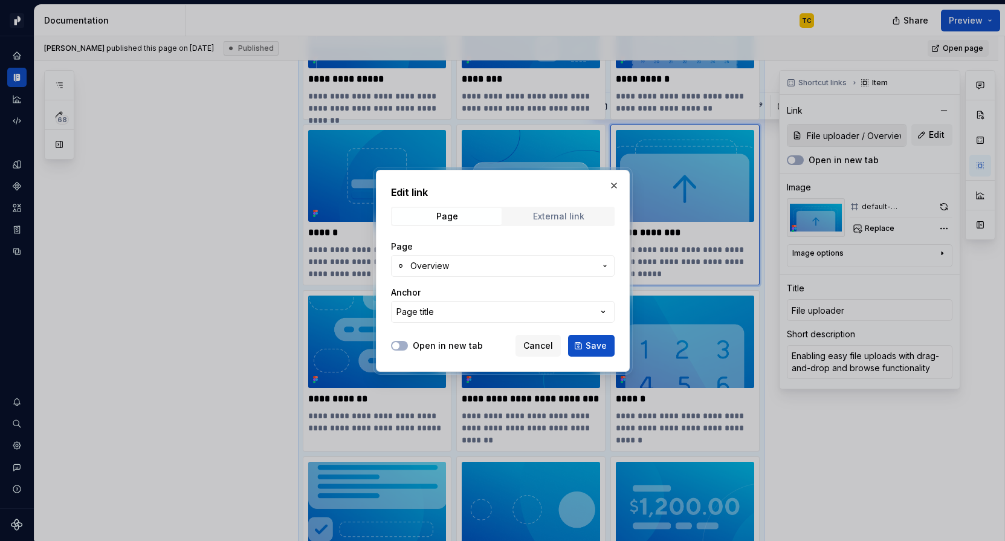
type textarea "*"
click at [485, 267] on span "Overview" at bounding box center [502, 266] width 185 height 12
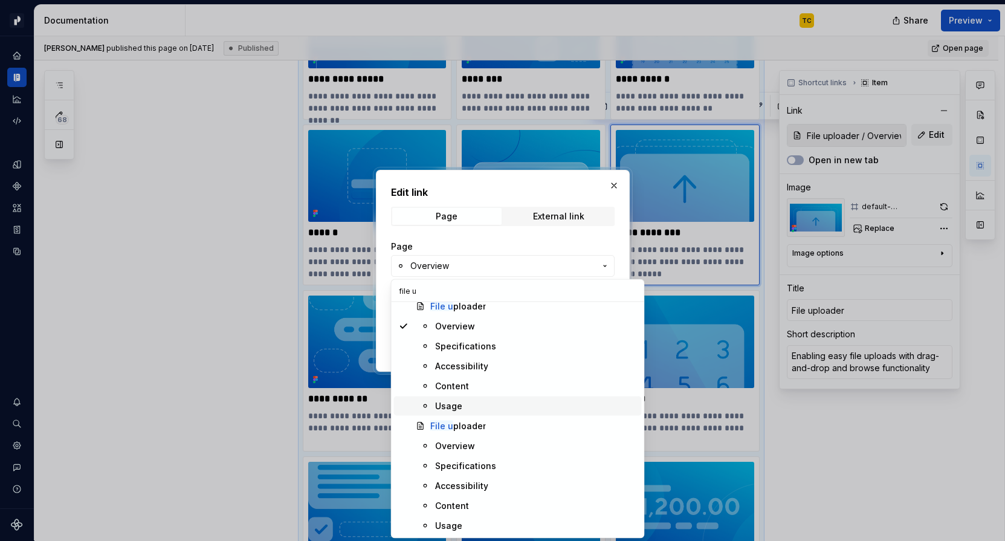
scroll to position [25, 0]
type input "file u"
click at [477, 425] on div "File u ploader" at bounding box center [458, 428] width 56 height 12
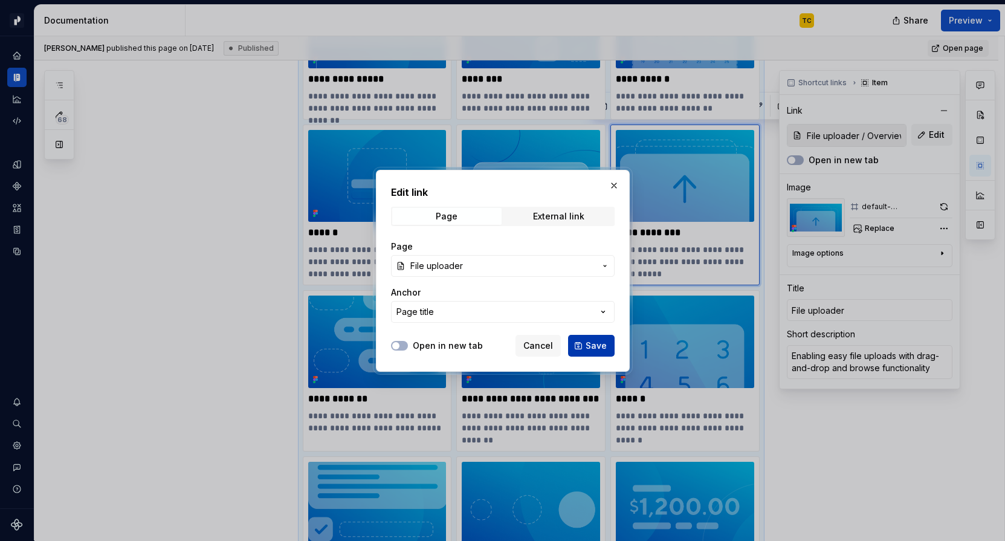
click at [595, 344] on span "Save" at bounding box center [596, 346] width 21 height 12
type textarea "*"
type input "File uploader"
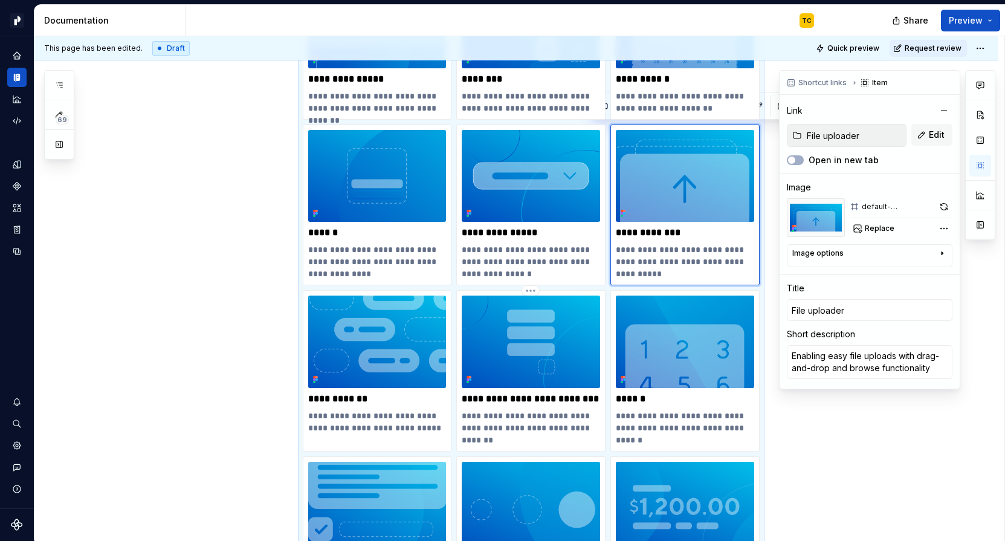
type textarea "*"
type input "File uploader"
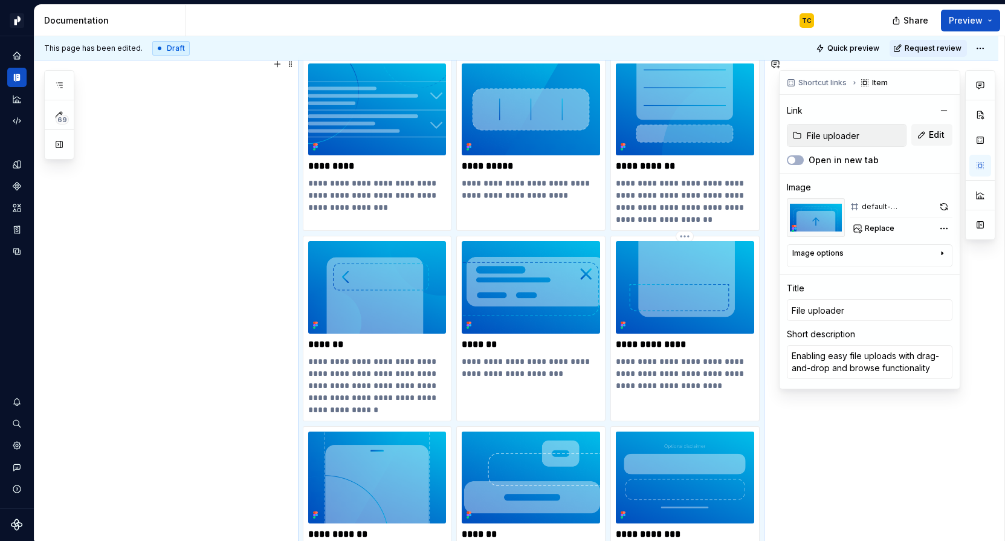
scroll to position [0, 0]
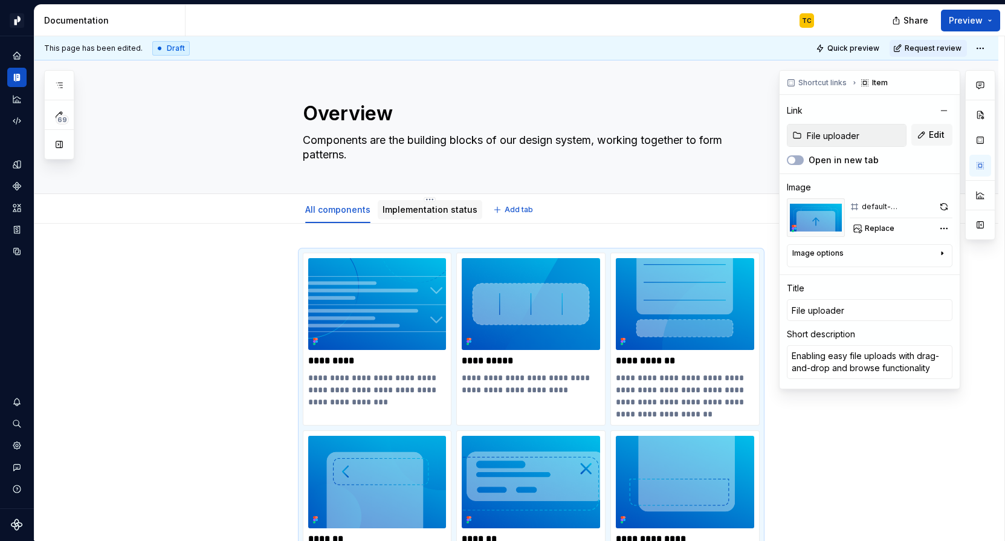
click at [394, 207] on link "Implementation status" at bounding box center [430, 209] width 95 height 10
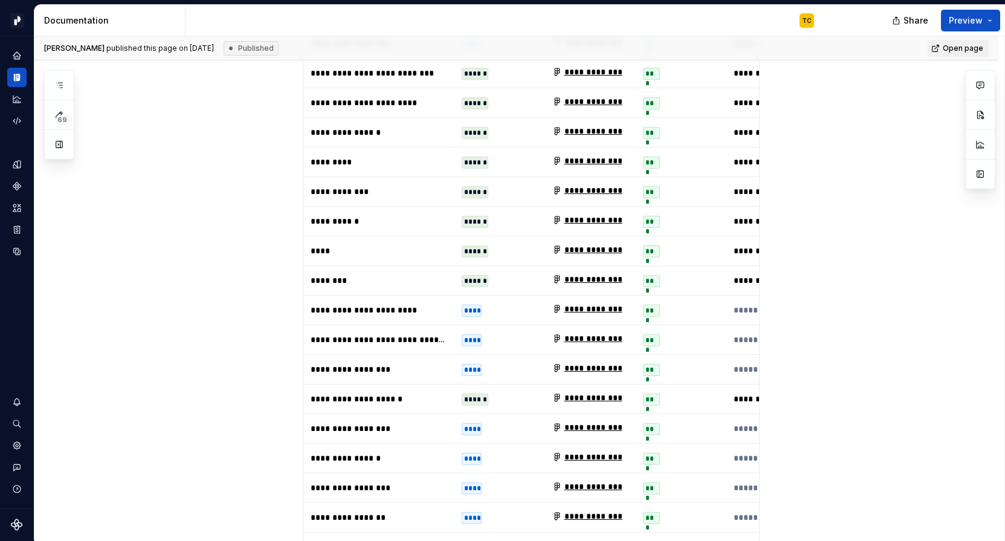
scroll to position [3238, 0]
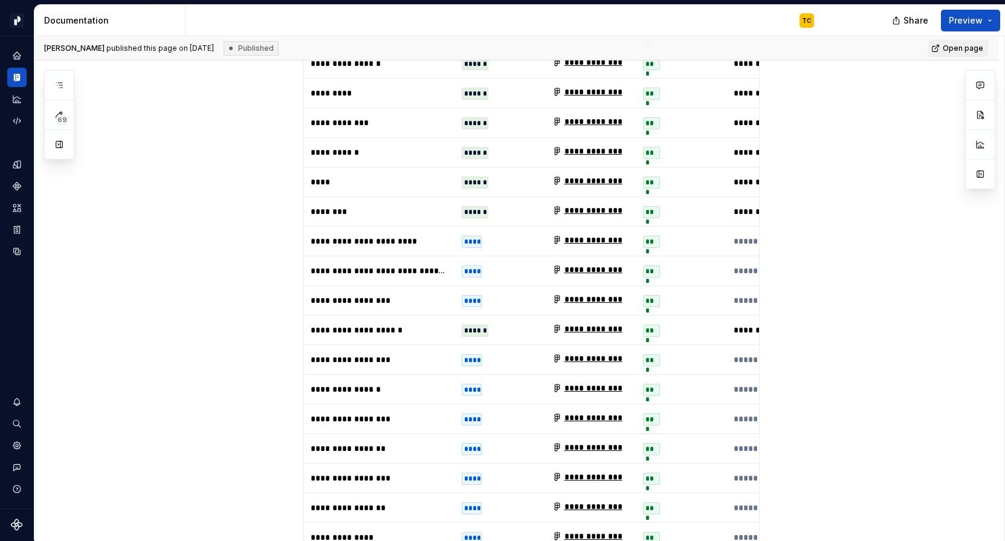
click at [474, 325] on div "******" at bounding box center [475, 331] width 27 height 12
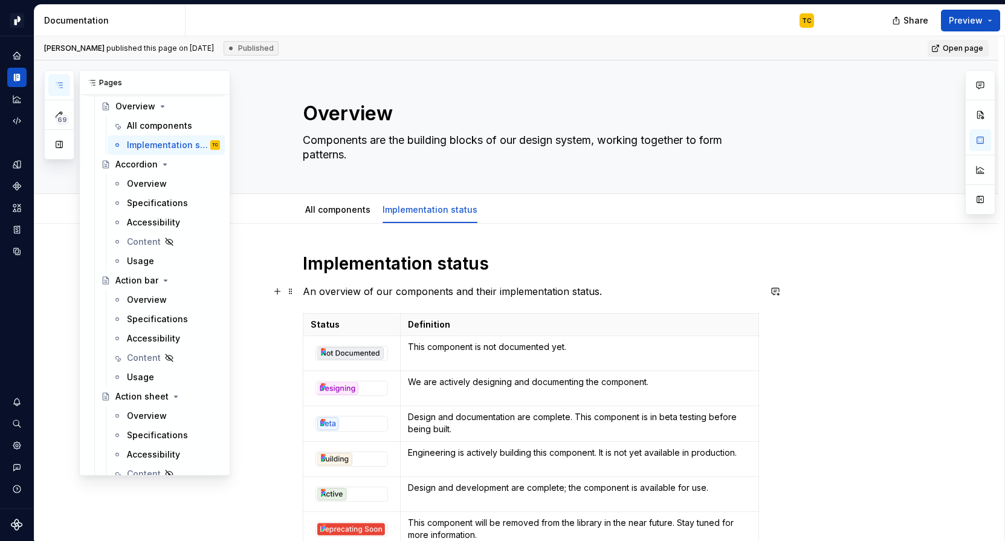
scroll to position [0, 0]
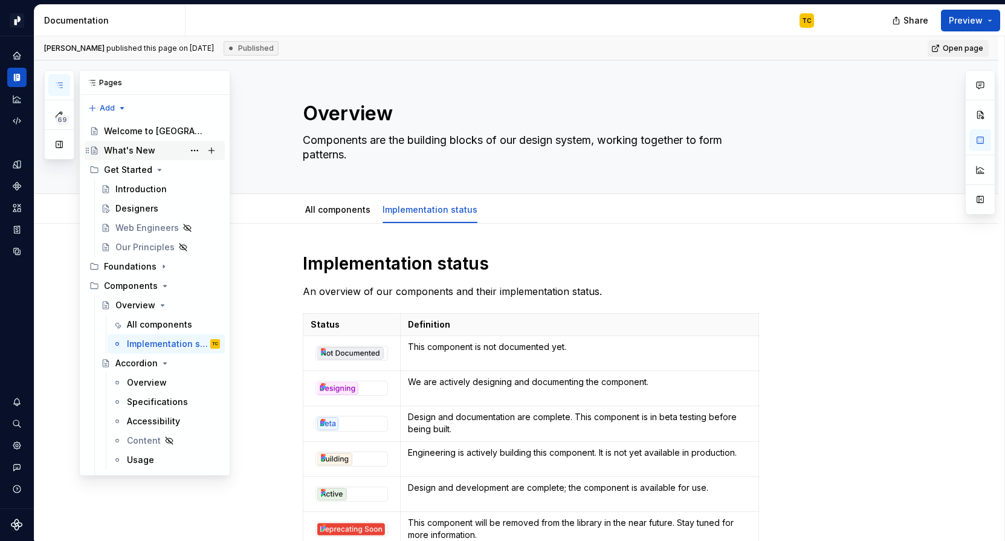
click at [128, 146] on div "What's New" at bounding box center [129, 150] width 51 height 12
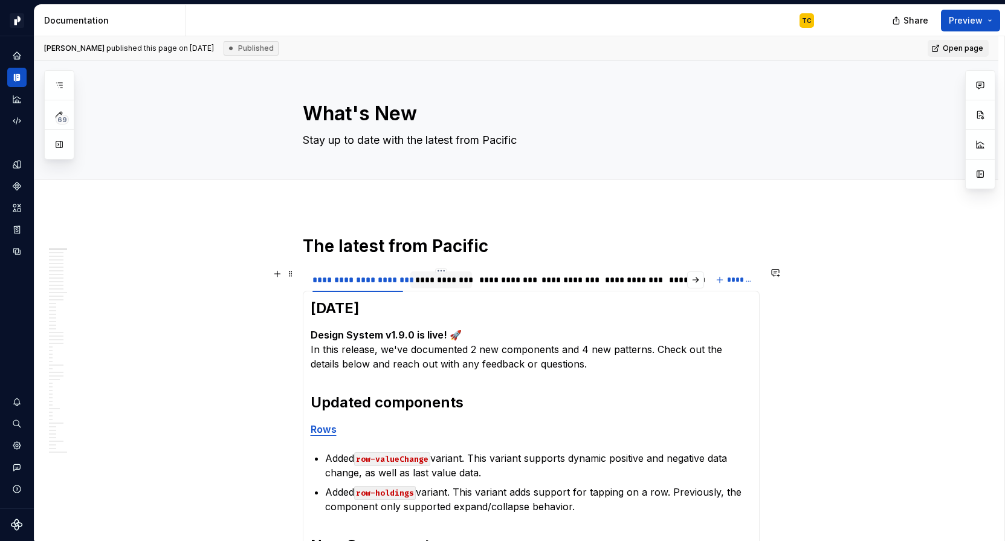
click at [424, 282] on div "**********" at bounding box center [441, 280] width 52 height 12
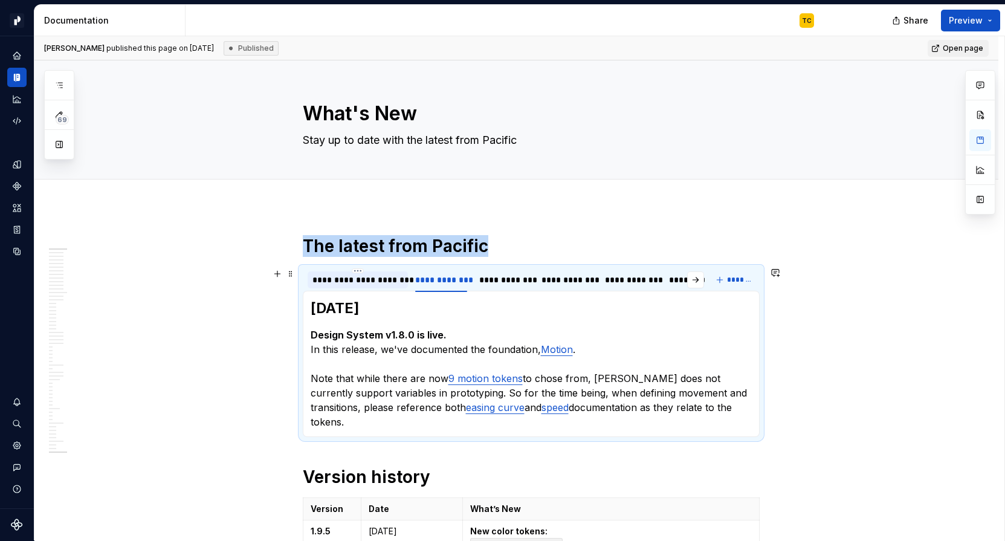
click at [378, 280] on div "**********" at bounding box center [357, 280] width 91 height 12
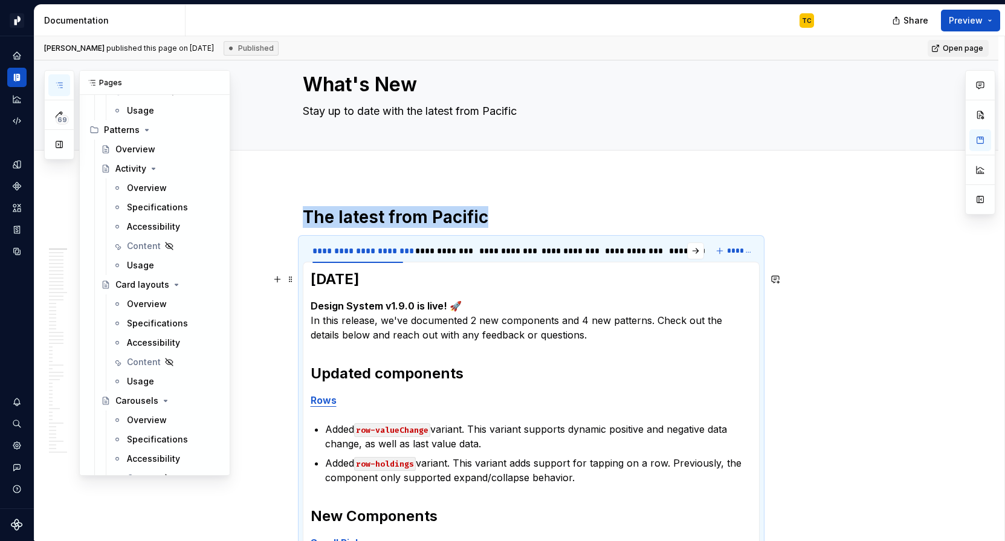
scroll to position [6359, 0]
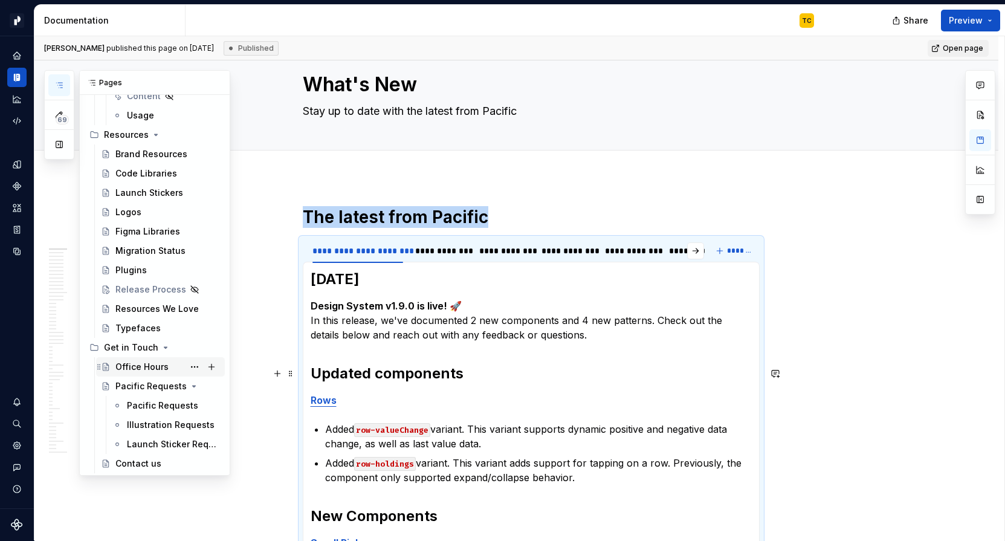
click at [142, 364] on div "Office Hours" at bounding box center [141, 367] width 53 height 12
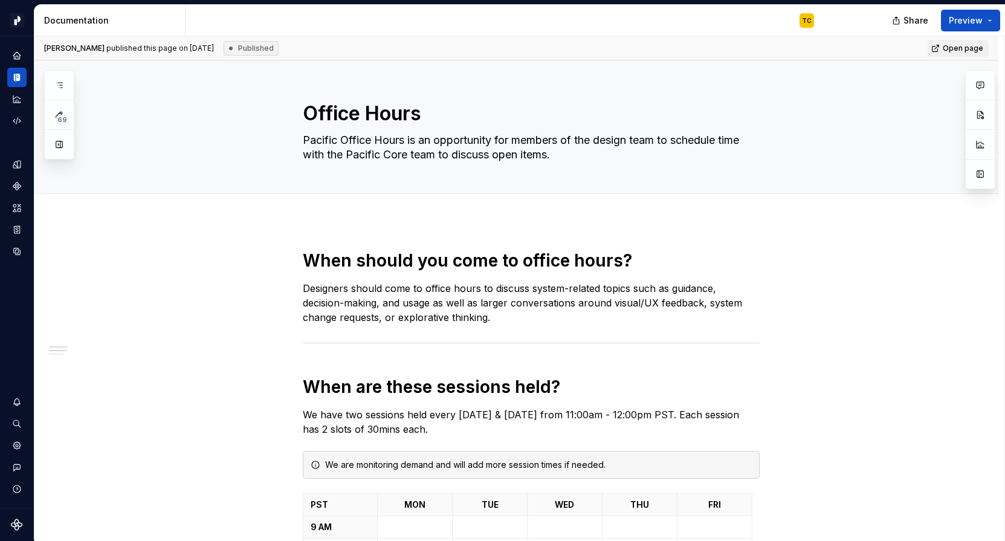
type textarea "*"
